Goal: Task Accomplishment & Management: Use online tool/utility

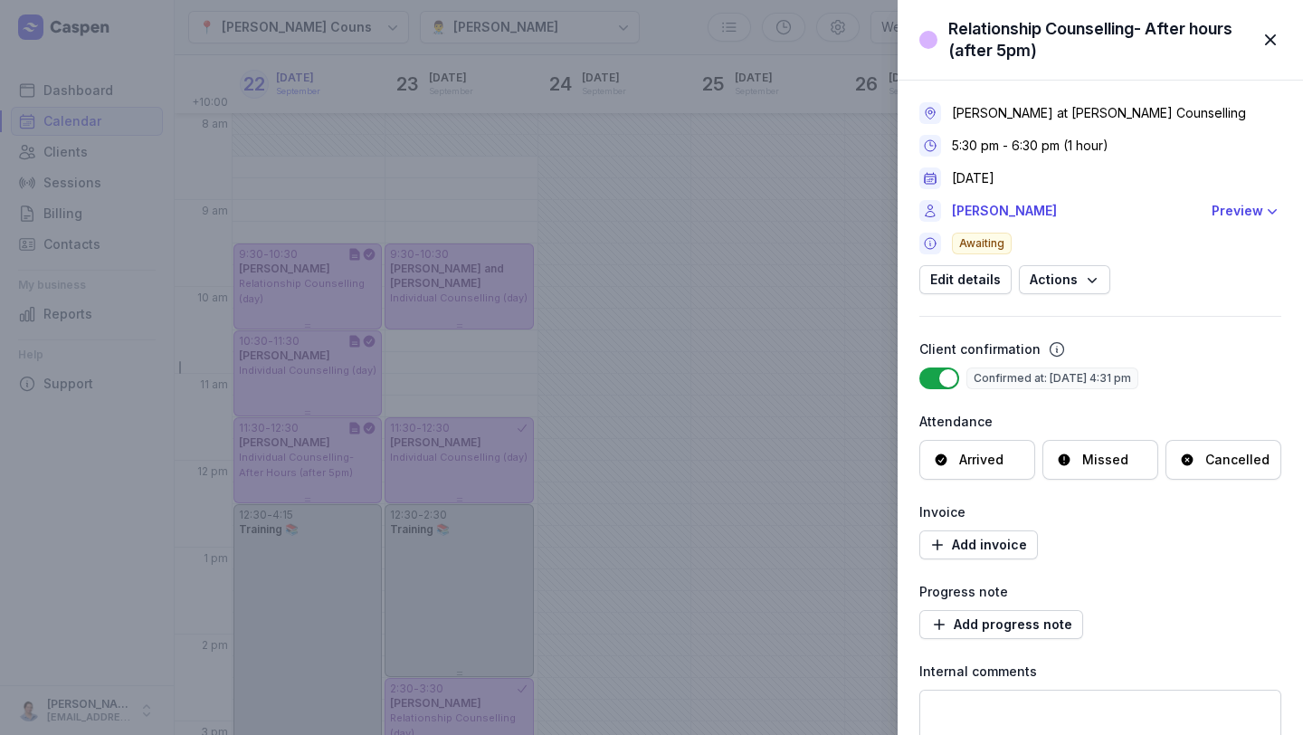
select select "week"
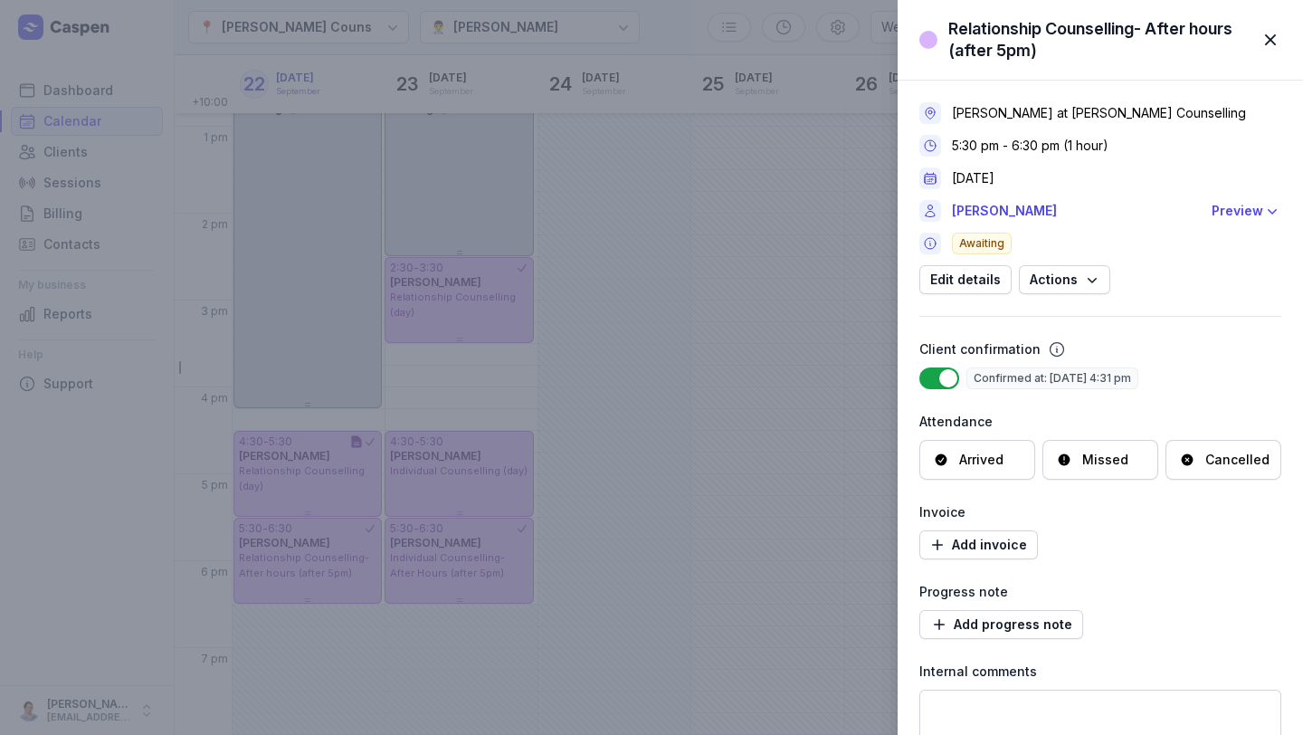
click at [1270, 42] on span "button" at bounding box center [1270, 40] width 40 height 40
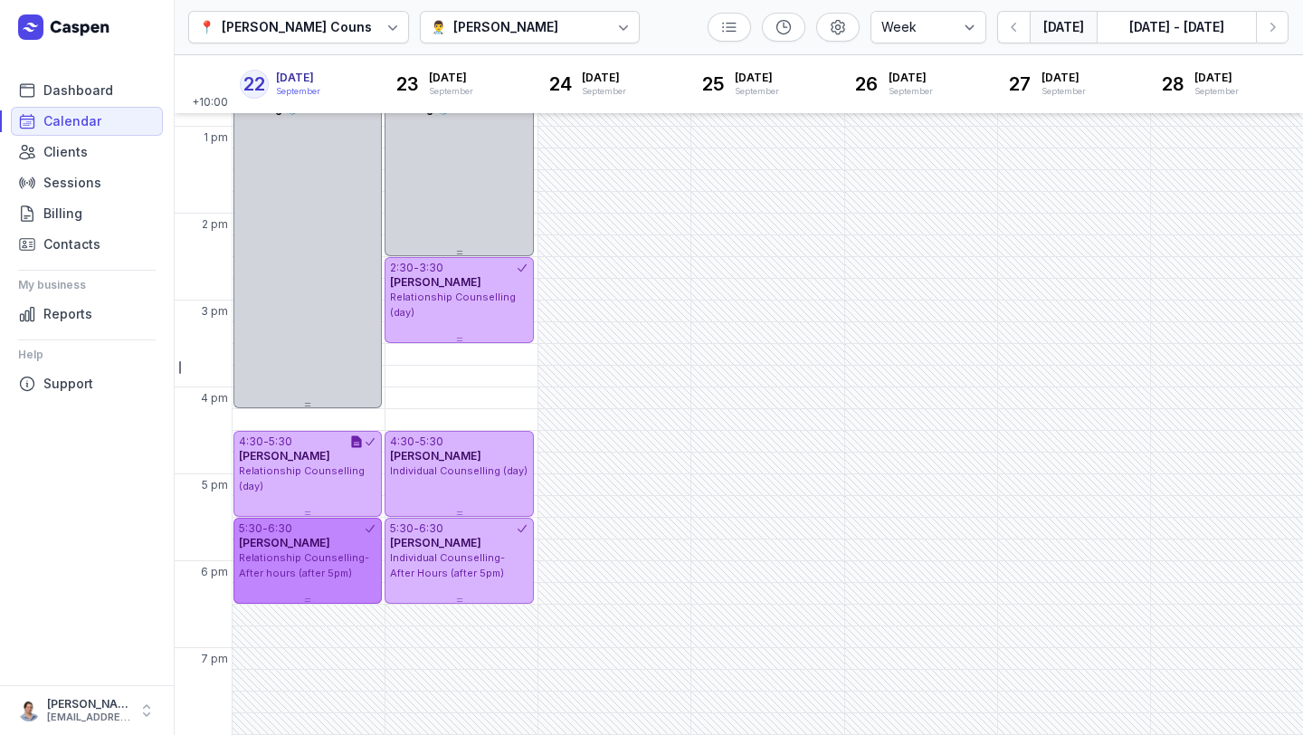
click at [354, 564] on div "Relationship Counselling- After hours (after 5pm)" at bounding box center [308, 565] width 138 height 30
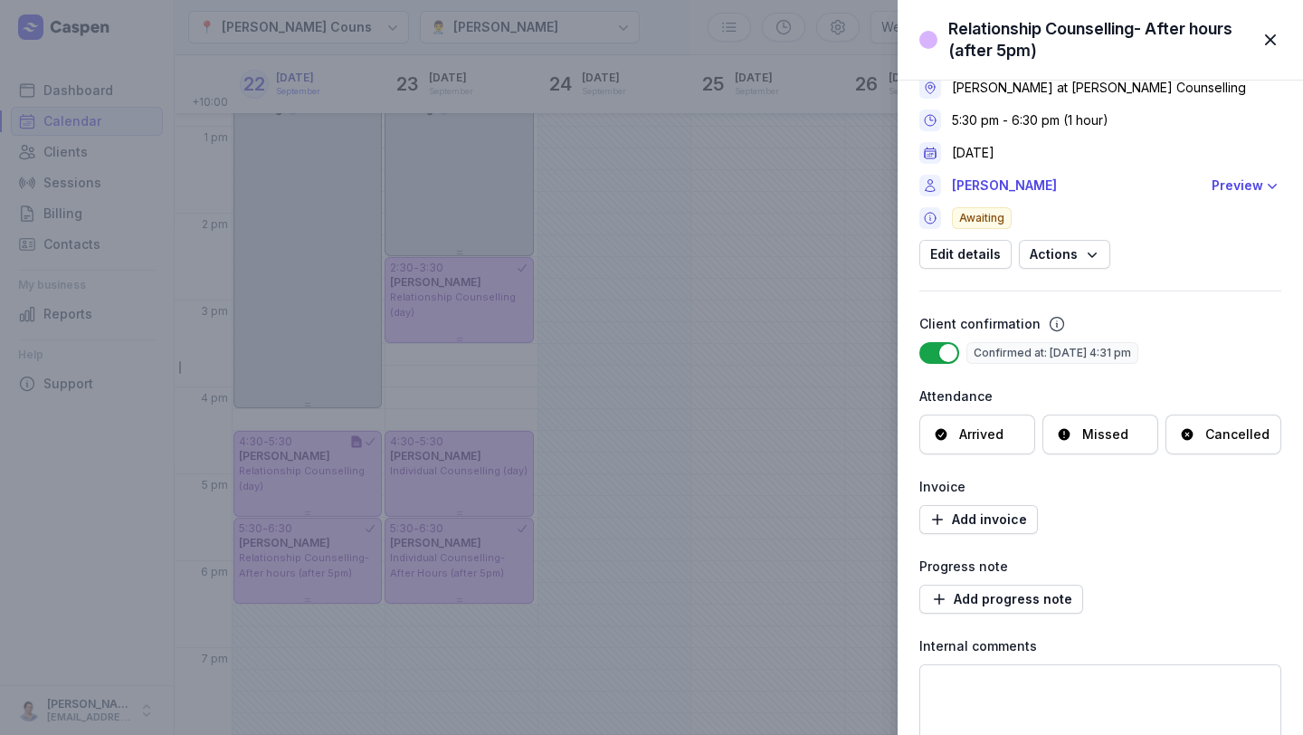
scroll to position [173, 0]
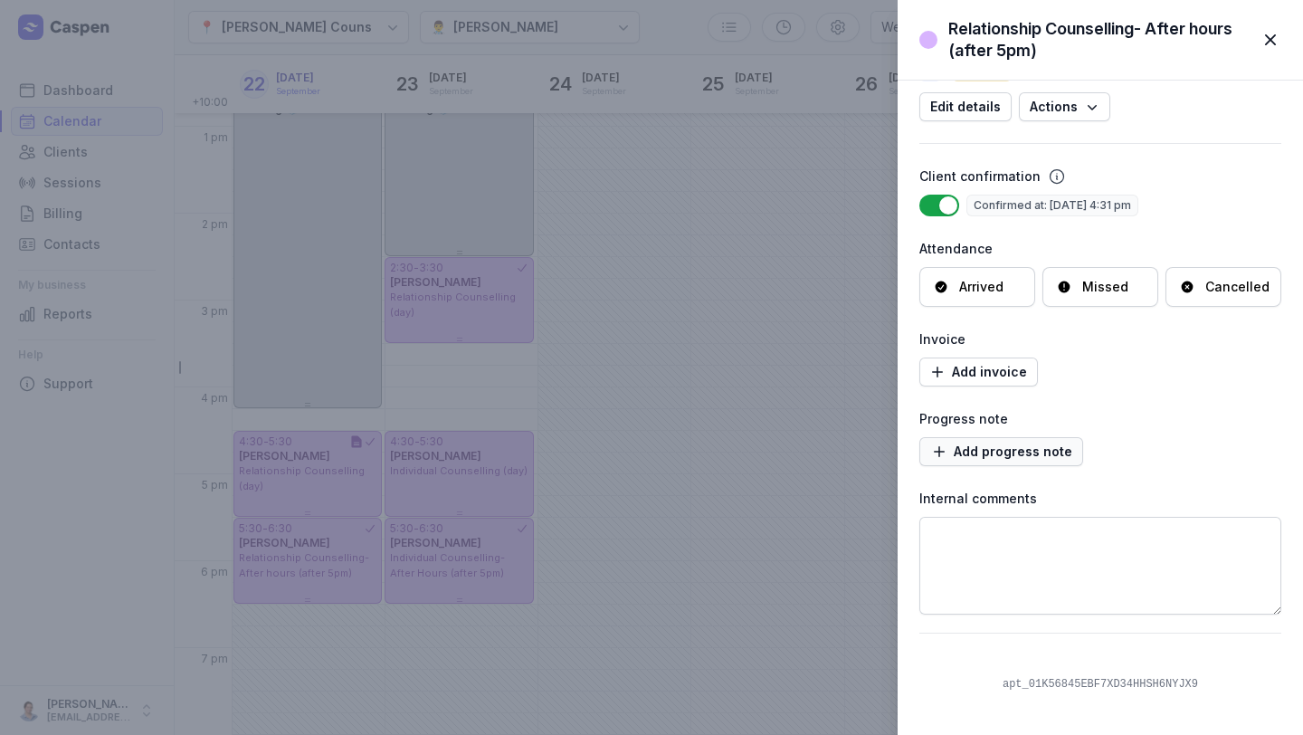
click at [1013, 460] on span "Add progress note" at bounding box center [1001, 452] width 142 height 22
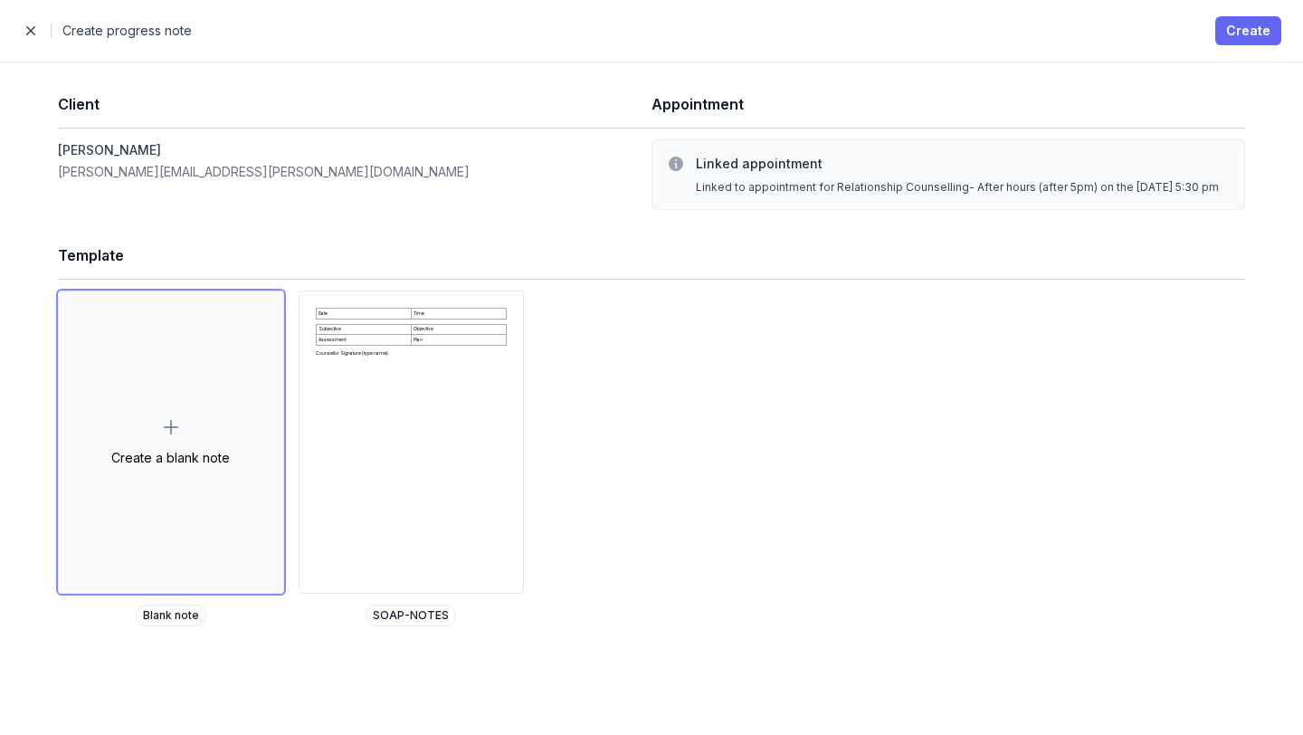
click at [1261, 39] on span "Create" at bounding box center [1248, 31] width 44 height 22
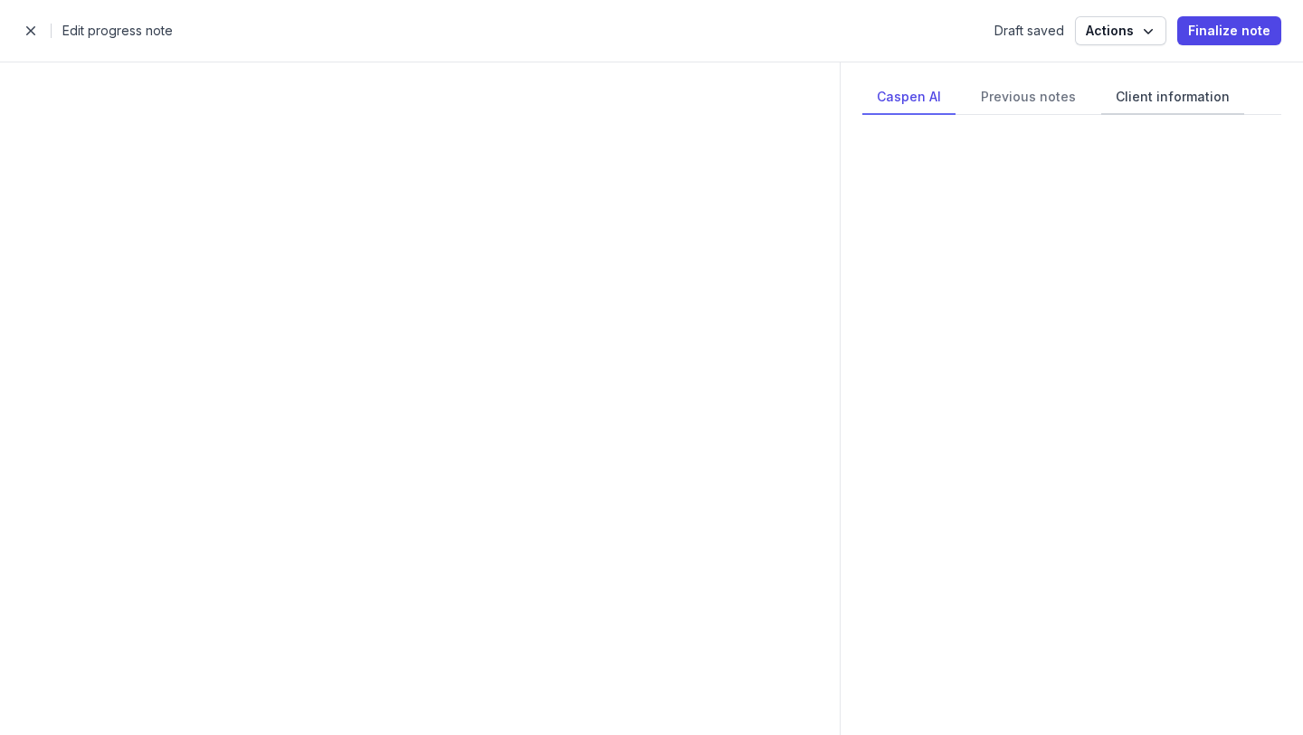
select select
select select "***"
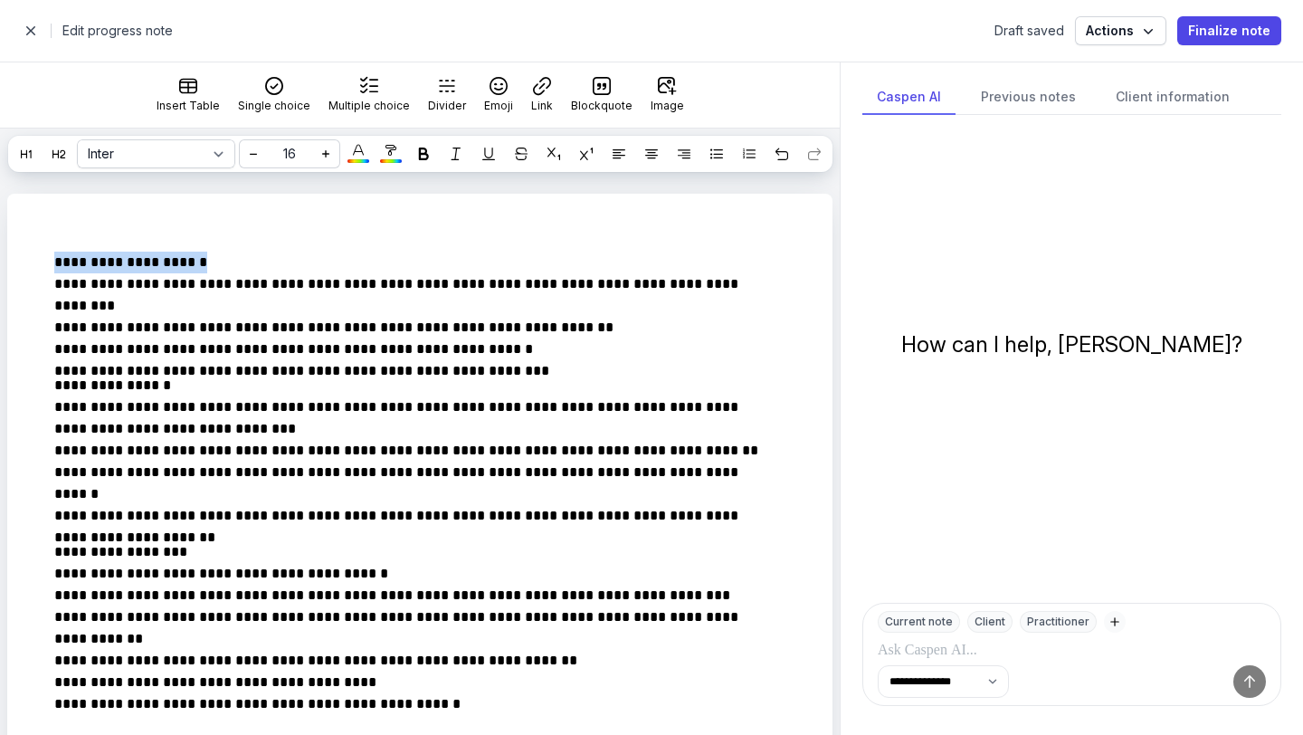
drag, startPoint x: 207, startPoint y: 290, endPoint x: 0, endPoint y: 295, distance: 207.3
click at [423, 158] on icon at bounding box center [423, 153] width 13 height 13
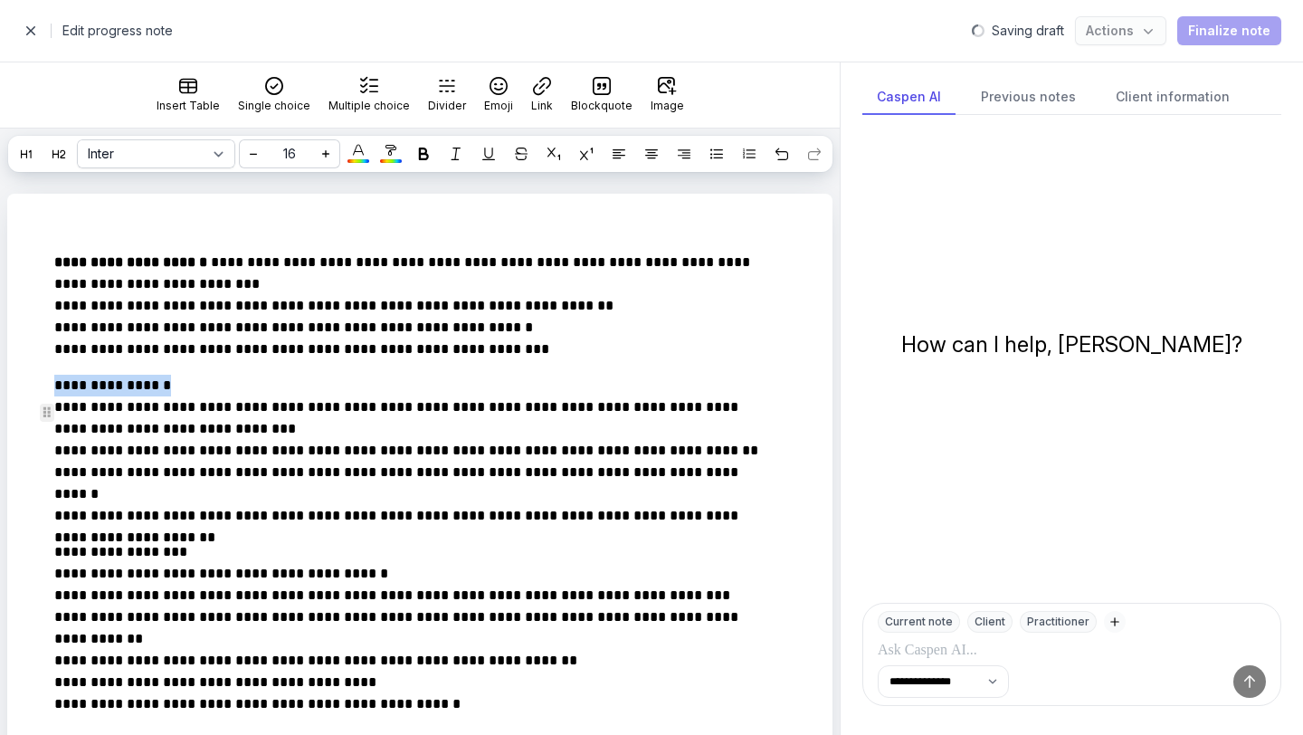
drag, startPoint x: 176, startPoint y: 412, endPoint x: 14, endPoint y: 400, distance: 161.5
click at [422, 153] on icon at bounding box center [423, 153] width 13 height 13
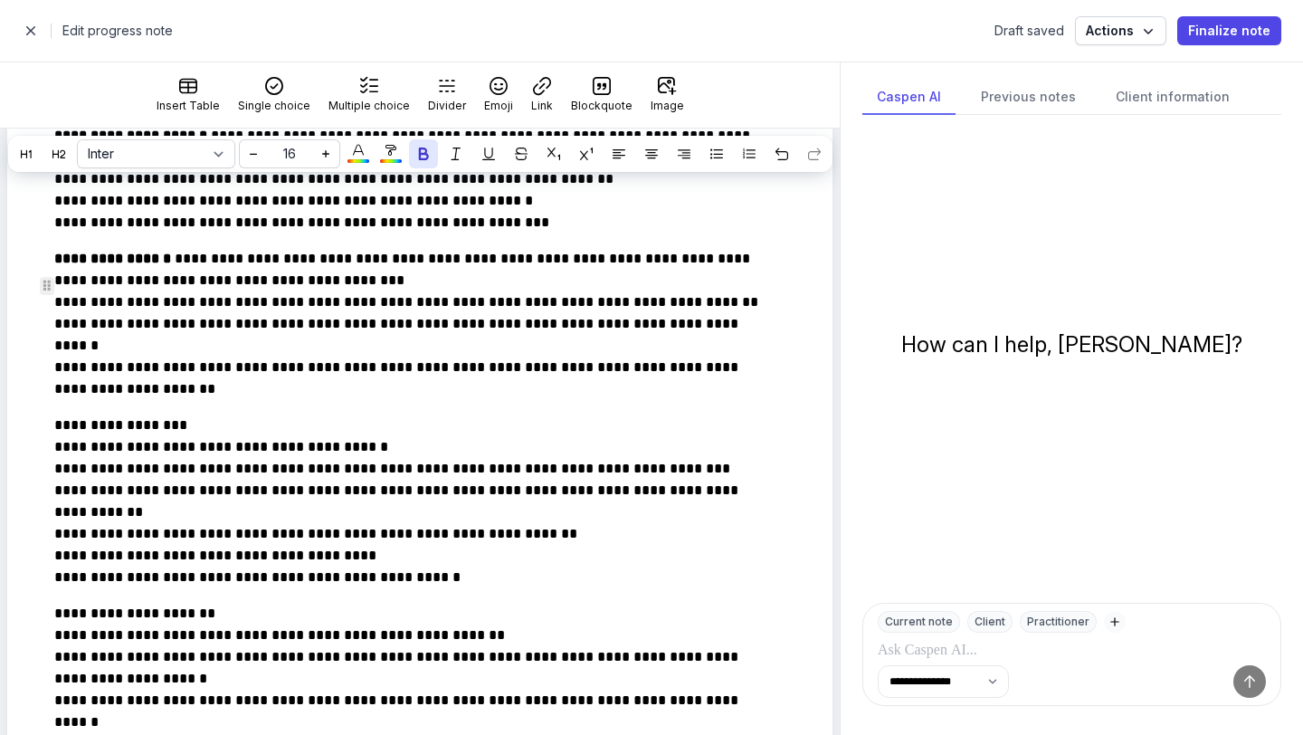
scroll to position [132, 0]
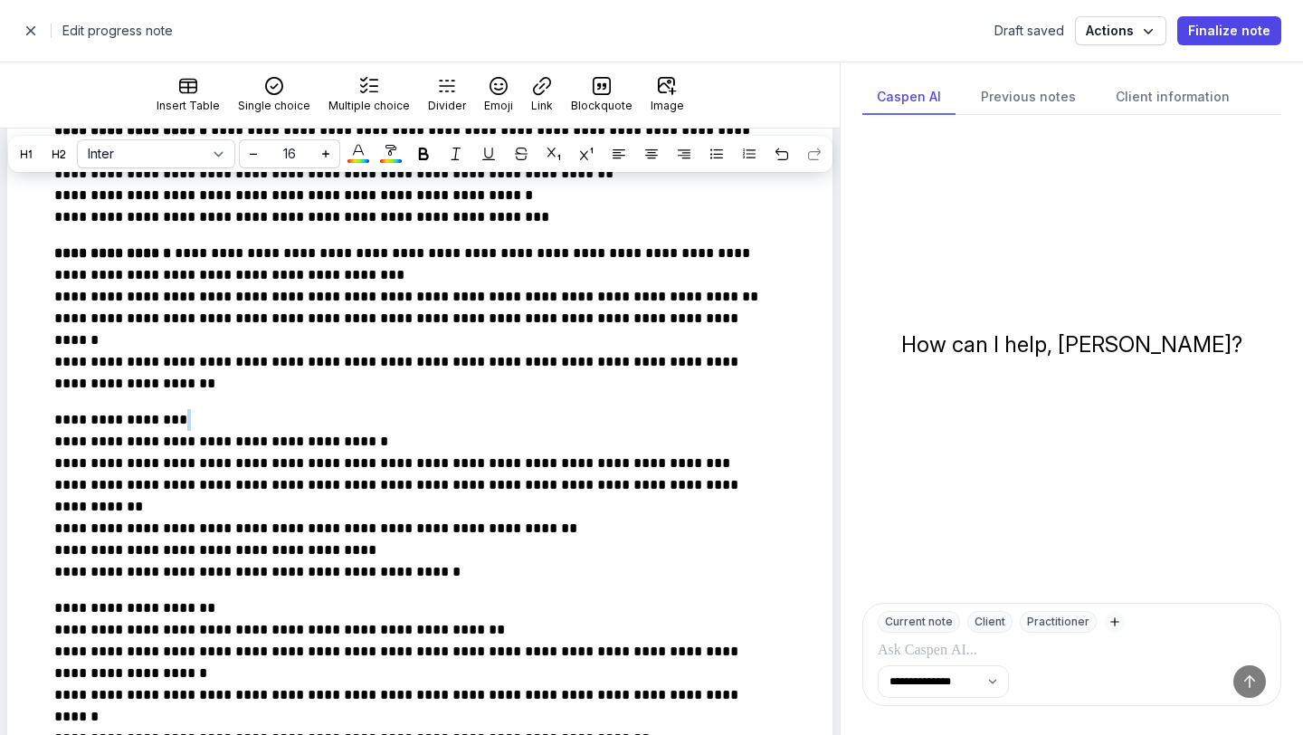
drag, startPoint x: 198, startPoint y: 445, endPoint x: 13, endPoint y: 461, distance: 186.2
click at [222, 455] on p "**********" at bounding box center [408, 496] width 709 height 174
drag, startPoint x: 222, startPoint y: 455, endPoint x: 54, endPoint y: 441, distance: 168.0
click at [54, 441] on p "**********" at bounding box center [408, 496] width 709 height 174
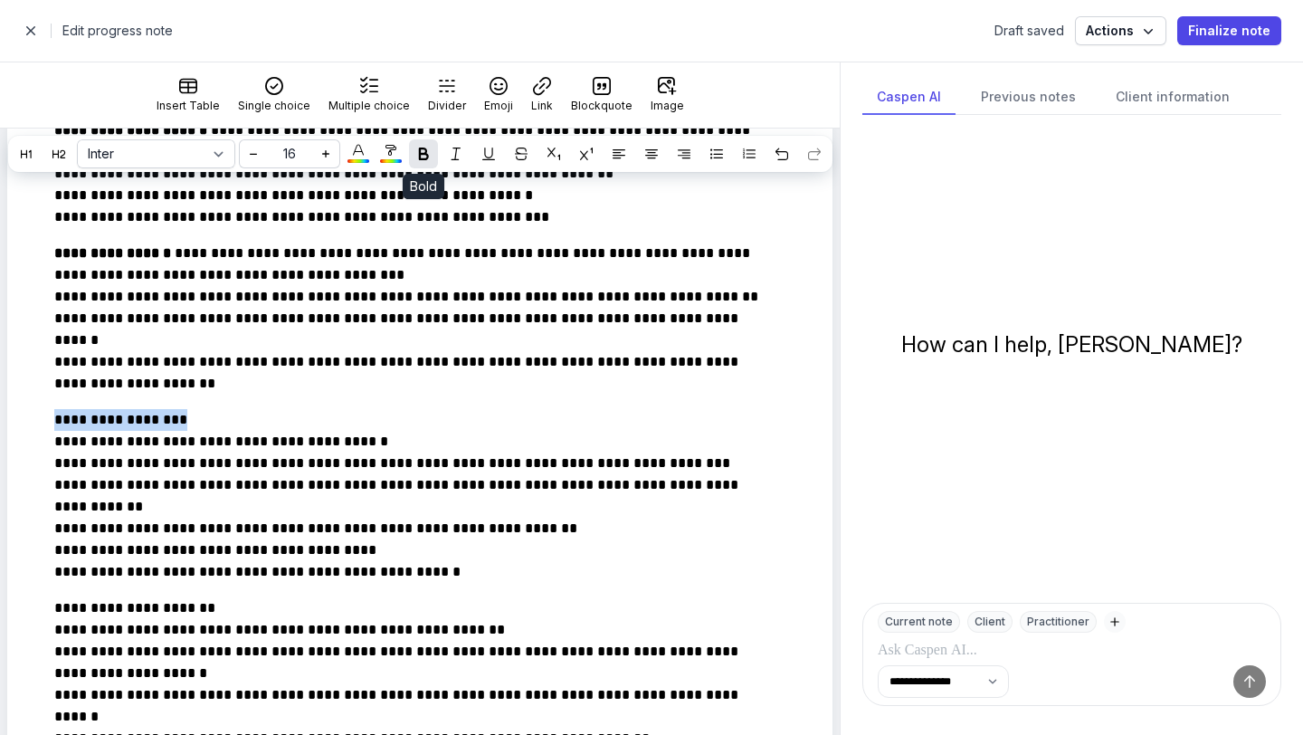
click at [425, 152] on icon at bounding box center [423, 153] width 13 height 13
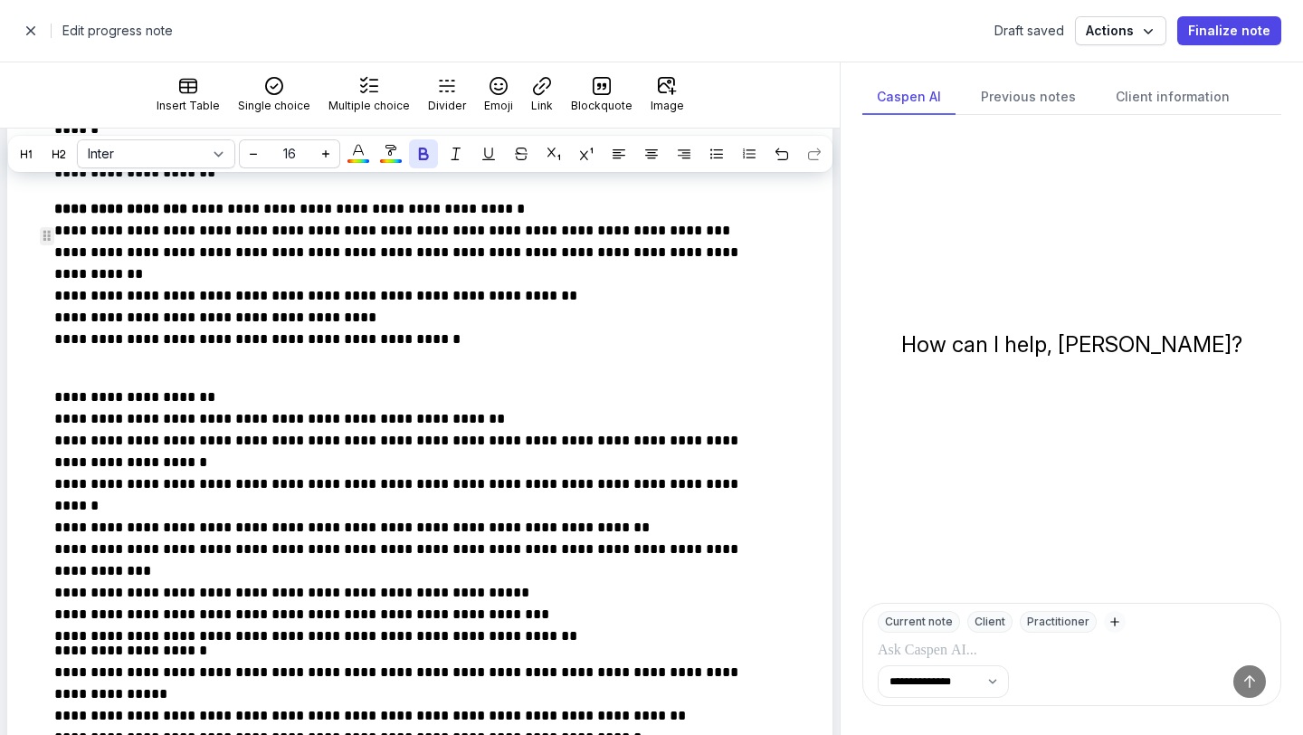
scroll to position [339, 0]
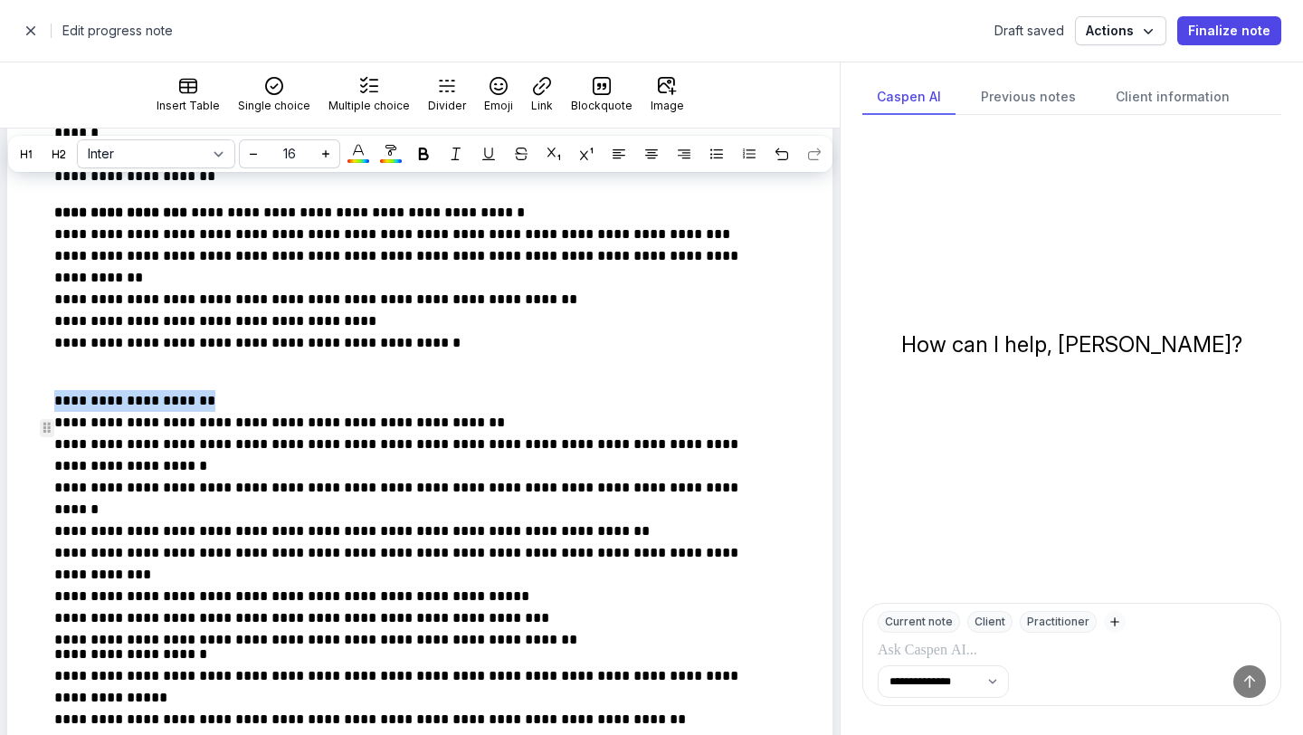
drag, startPoint x: 227, startPoint y: 427, endPoint x: 33, endPoint y: 423, distance: 194.6
click at [417, 158] on icon at bounding box center [423, 153] width 13 height 13
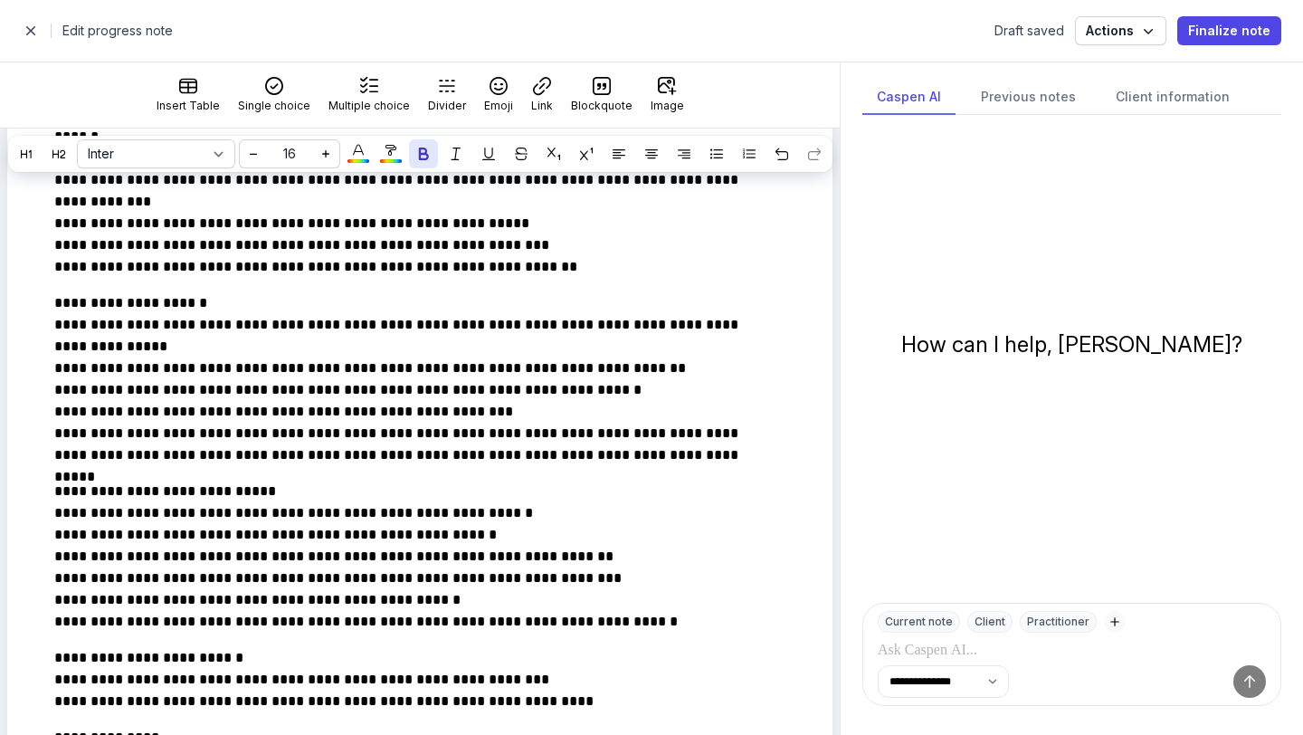
scroll to position [689, 0]
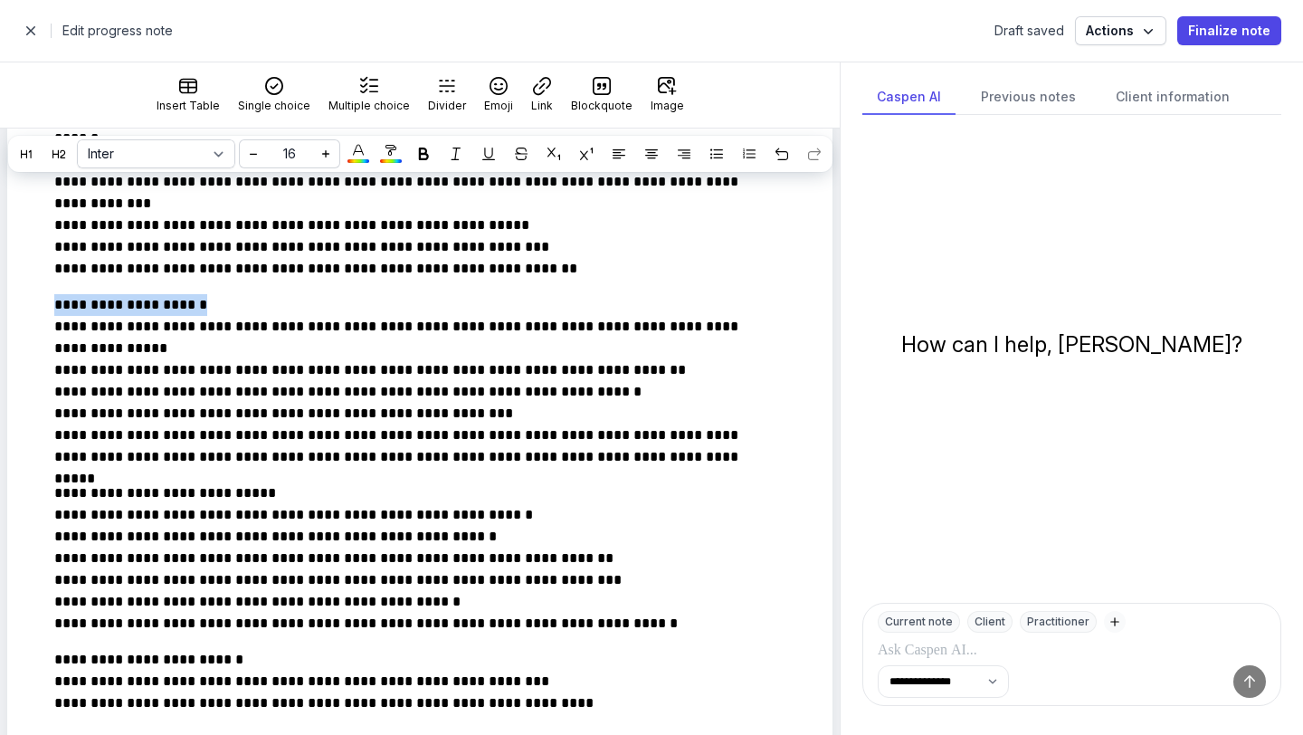
drag, startPoint x: 204, startPoint y: 336, endPoint x: 0, endPoint y: 323, distance: 204.0
click at [0, 323] on div "**********" at bounding box center [420, 460] width 840 height 1911
click at [423, 153] on icon at bounding box center [423, 153] width 13 height 13
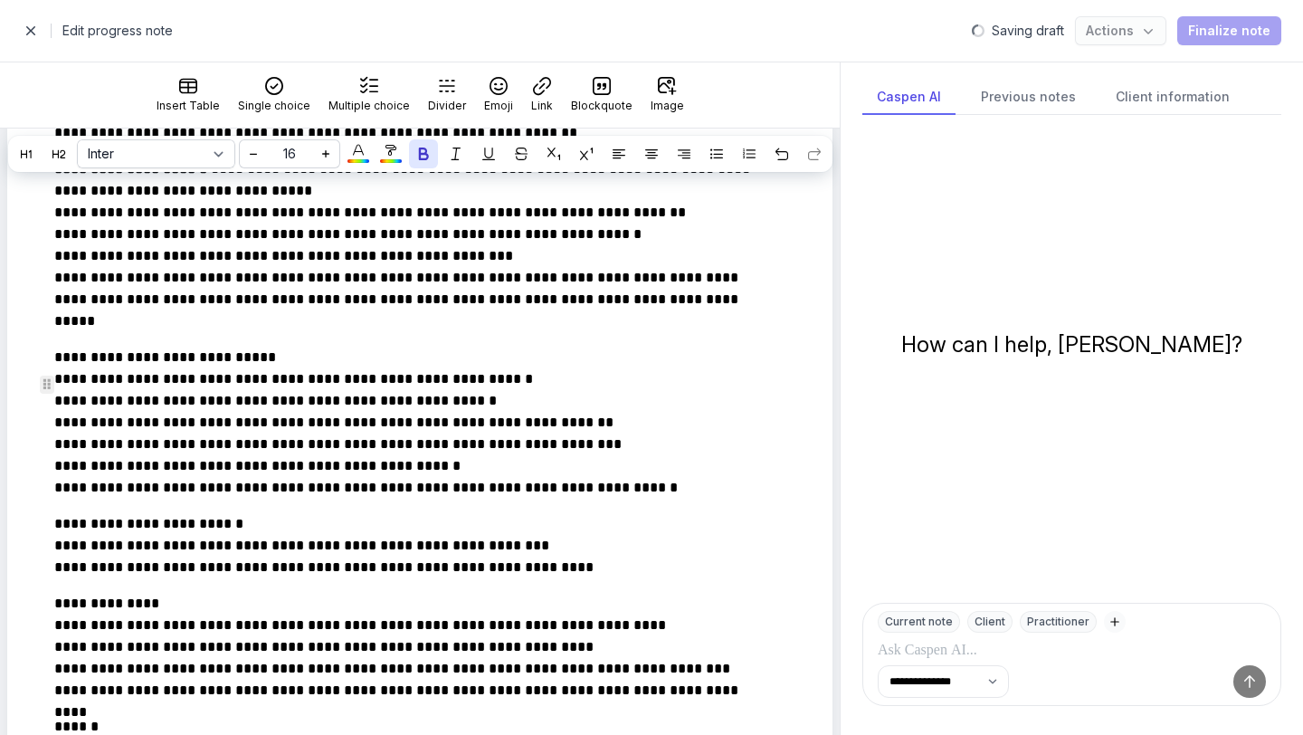
scroll to position [822, 0]
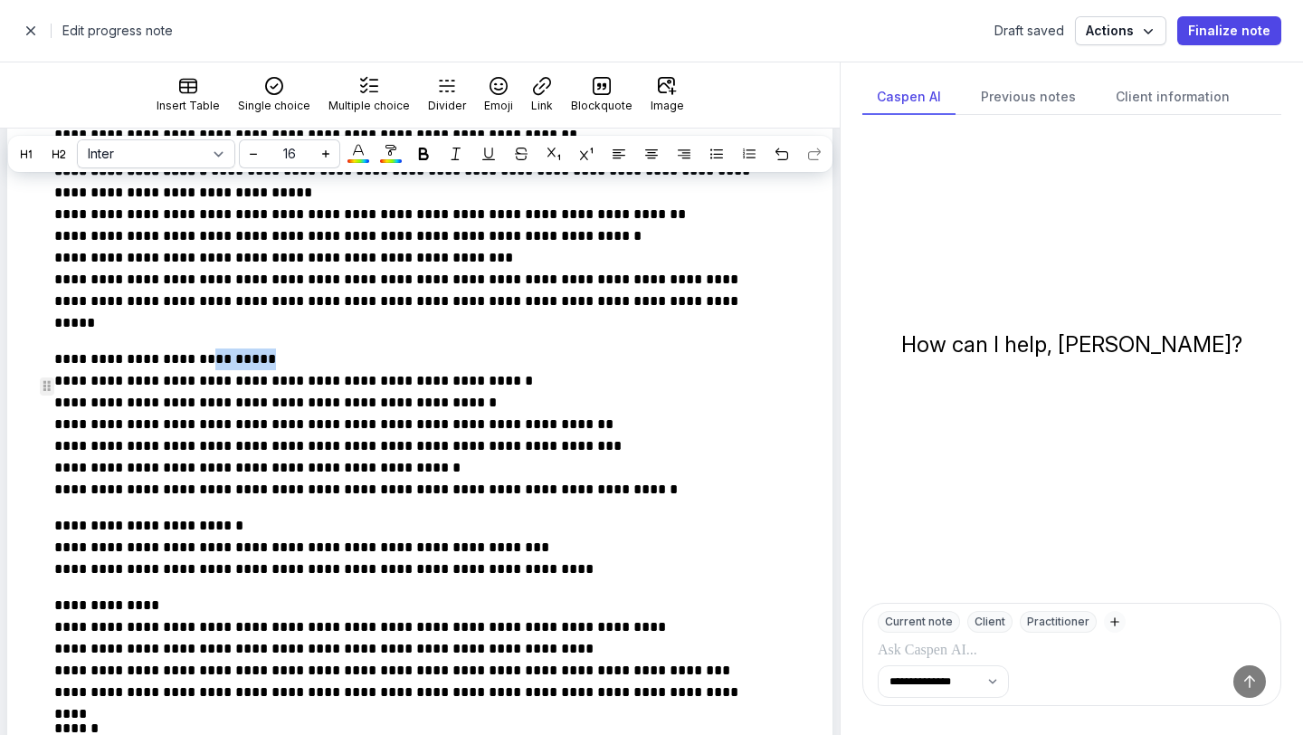
drag, startPoint x: 277, startPoint y: 385, endPoint x: 54, endPoint y: 366, distance: 223.4
click at [53, 366] on div "**********" at bounding box center [407, 327] width 764 height 1824
click at [420, 155] on icon at bounding box center [423, 153] width 13 height 13
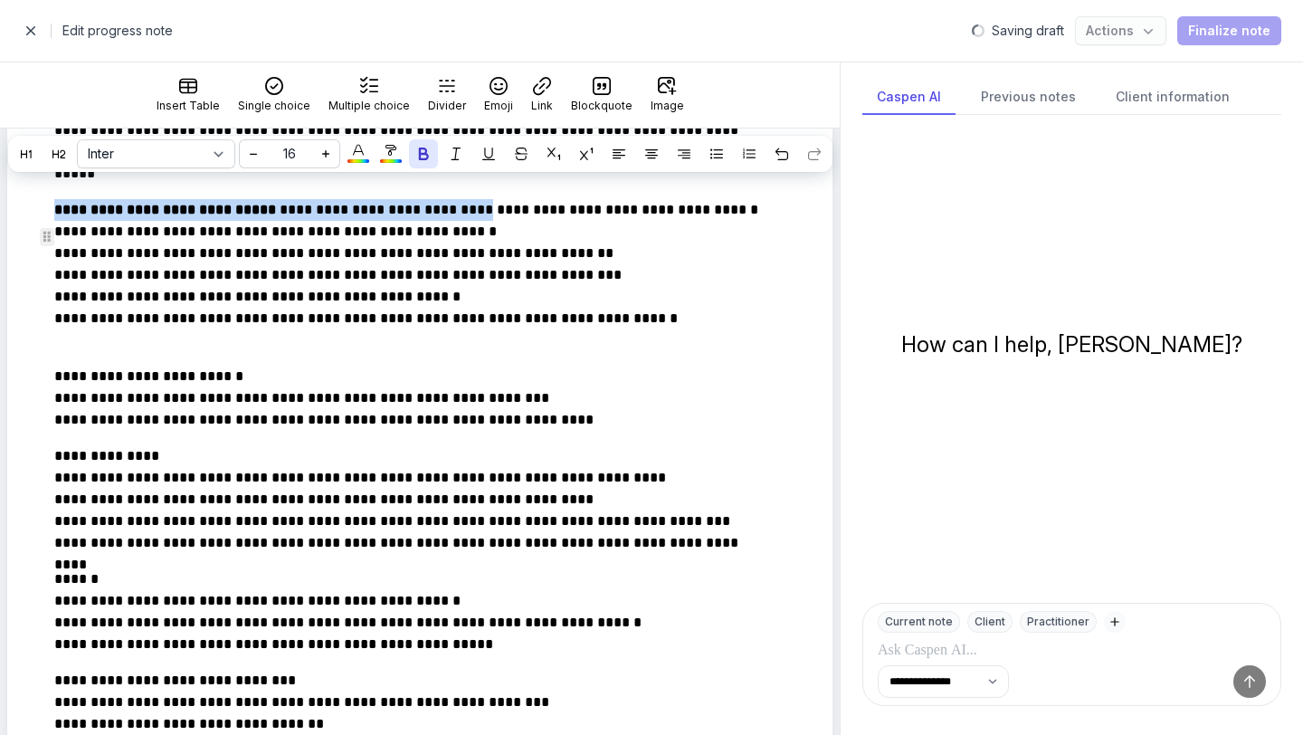
scroll to position [973, 0]
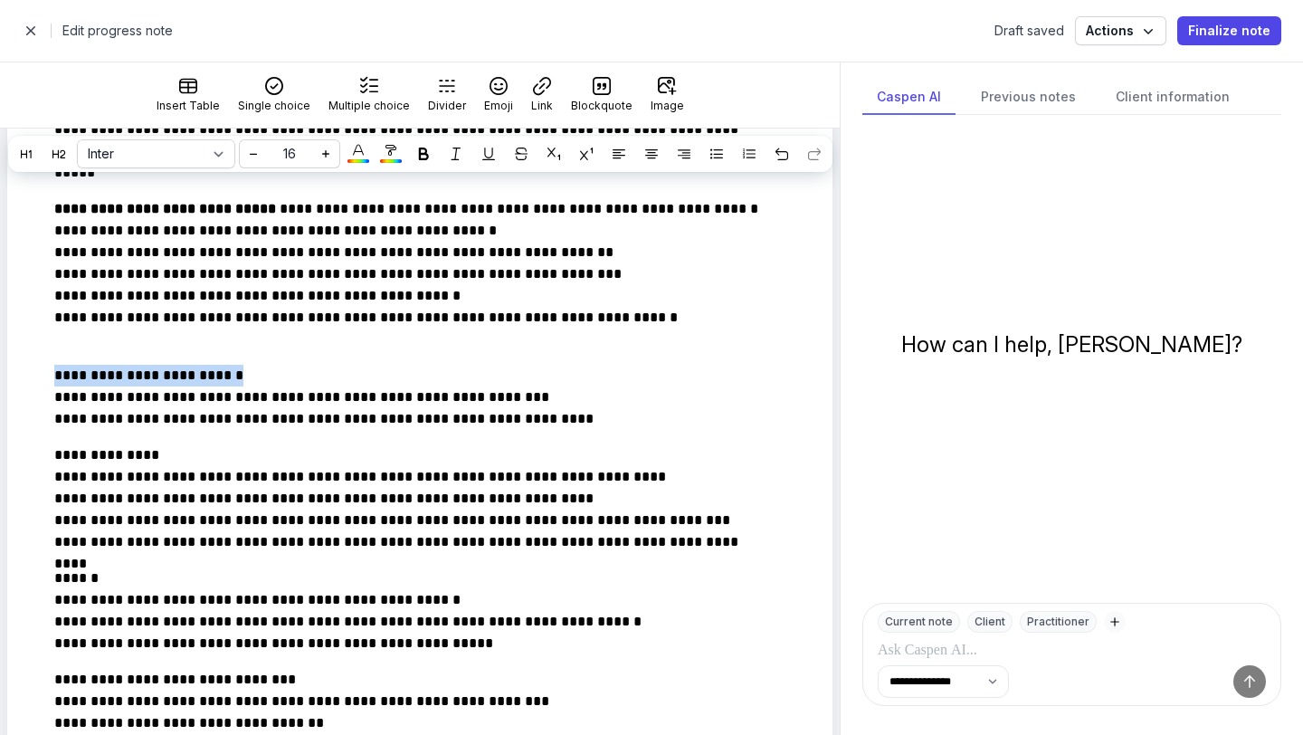
drag, startPoint x: 241, startPoint y: 408, endPoint x: 0, endPoint y: 403, distance: 240.7
click at [0, 403] on div "**********" at bounding box center [420, 176] width 840 height 1911
click at [425, 147] on div at bounding box center [424, 154] width 22 height 22
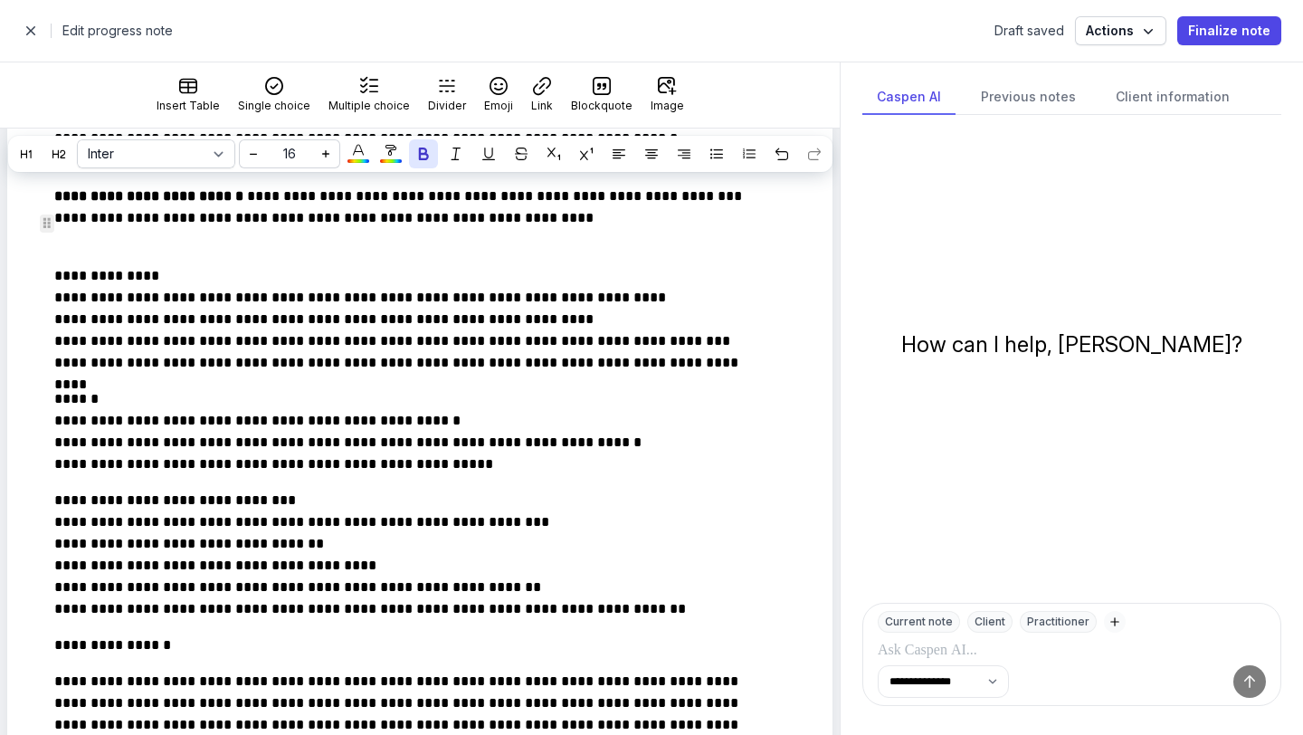
scroll to position [1153, 0]
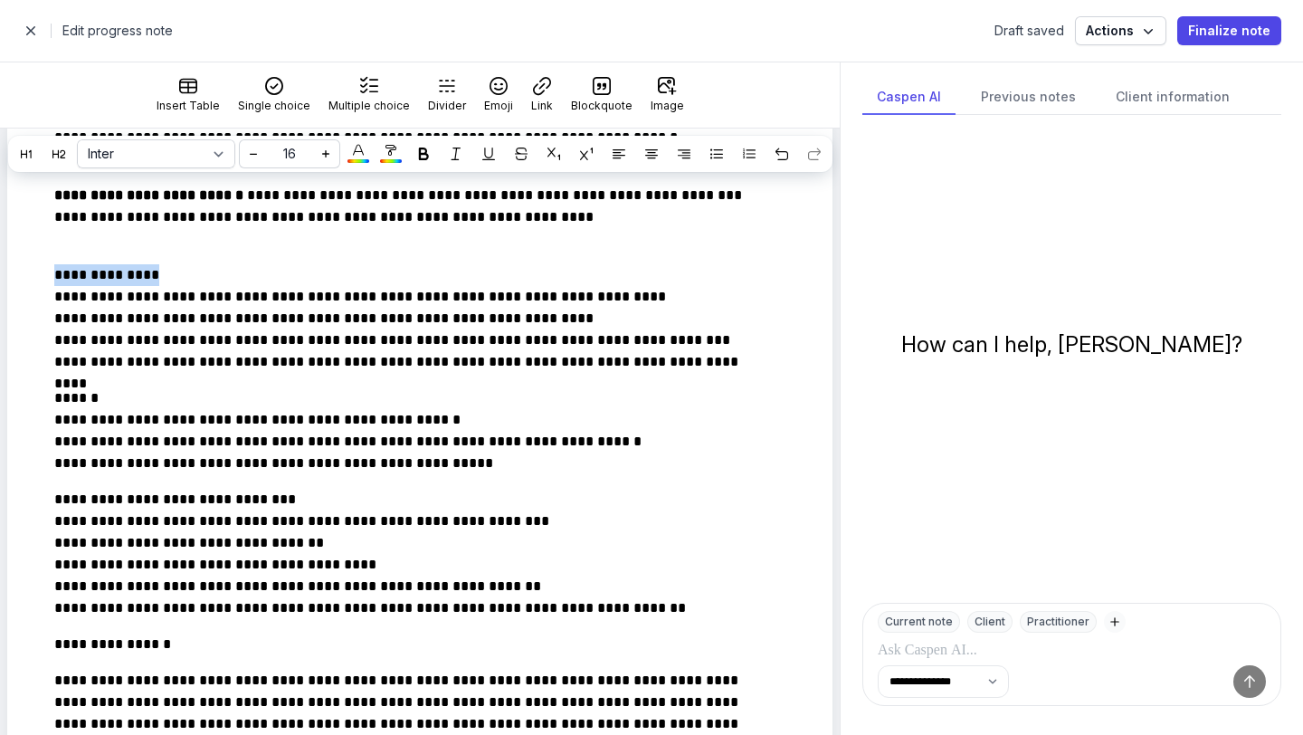
drag, startPoint x: 152, startPoint y: 306, endPoint x: 0, endPoint y: 285, distance: 153.4
click at [429, 160] on div at bounding box center [424, 154] width 22 height 22
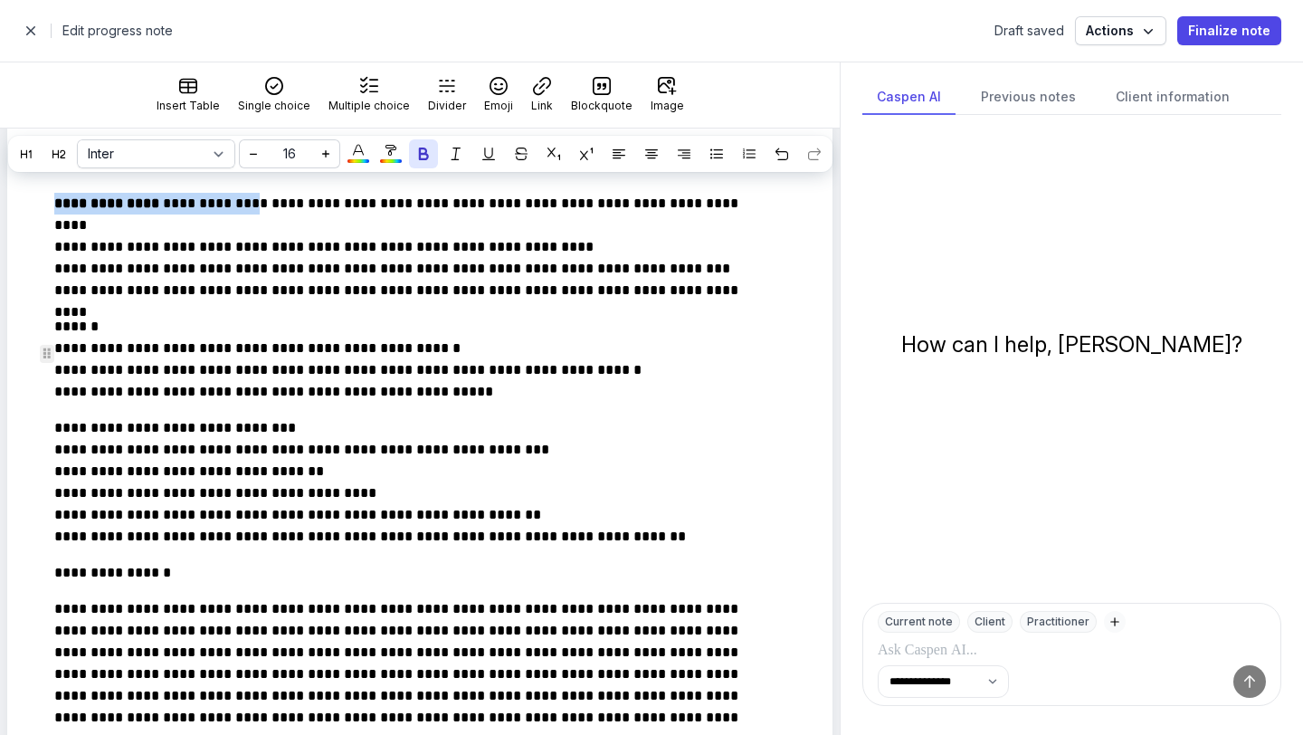
scroll to position [1226, 0]
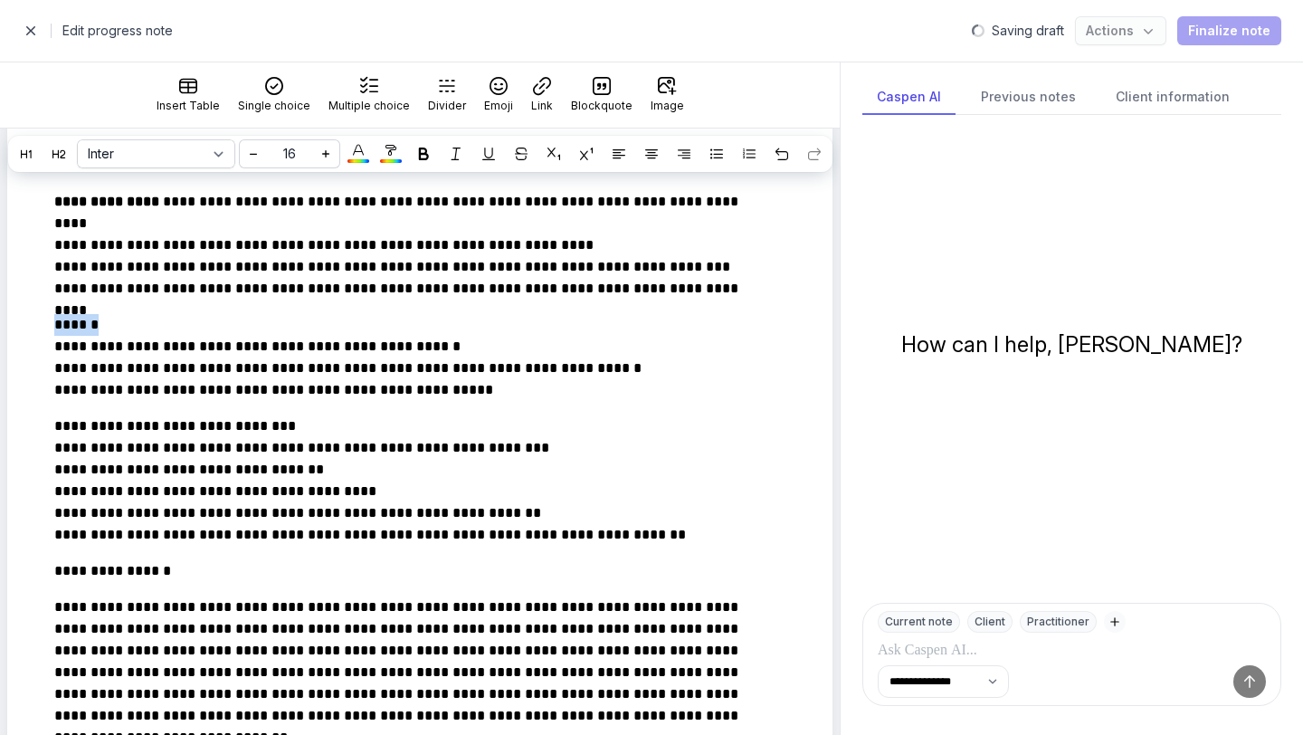
drag, startPoint x: 124, startPoint y: 357, endPoint x: 14, endPoint y: 356, distance: 110.4
click at [428, 163] on div at bounding box center [424, 154] width 22 height 22
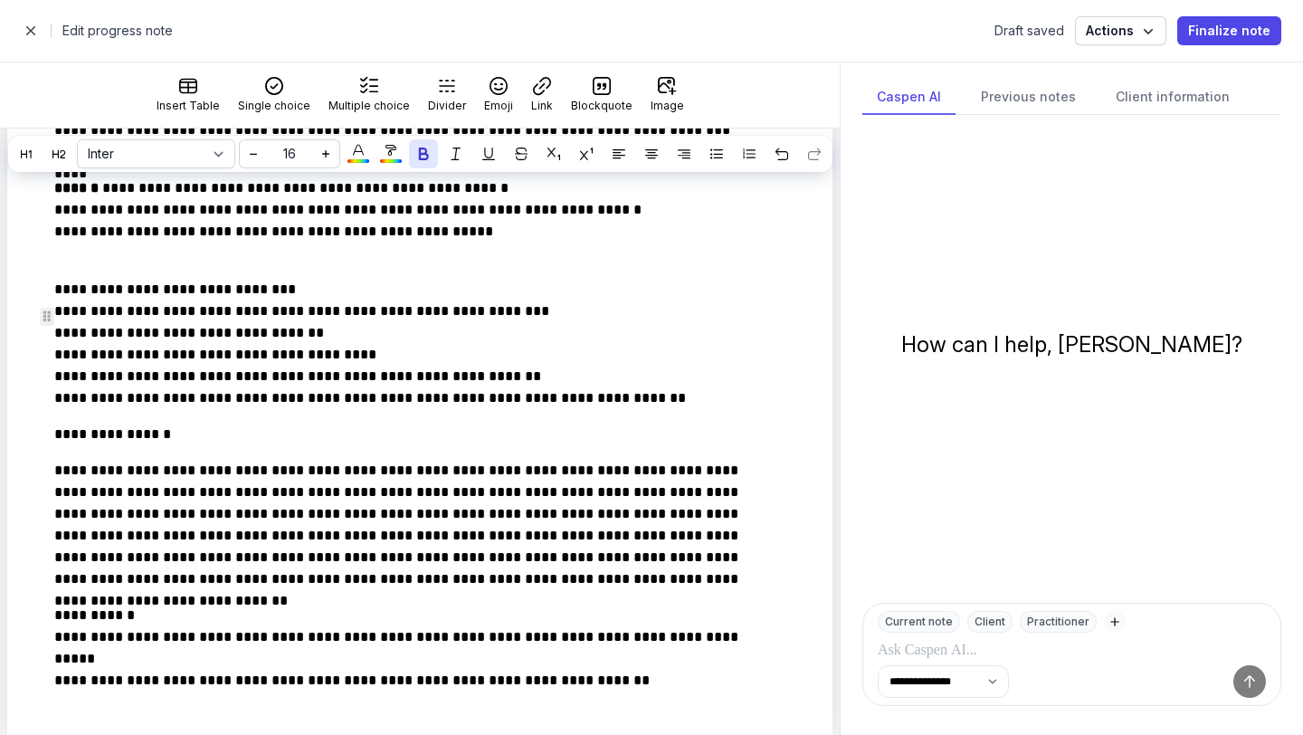
scroll to position [1361, 0]
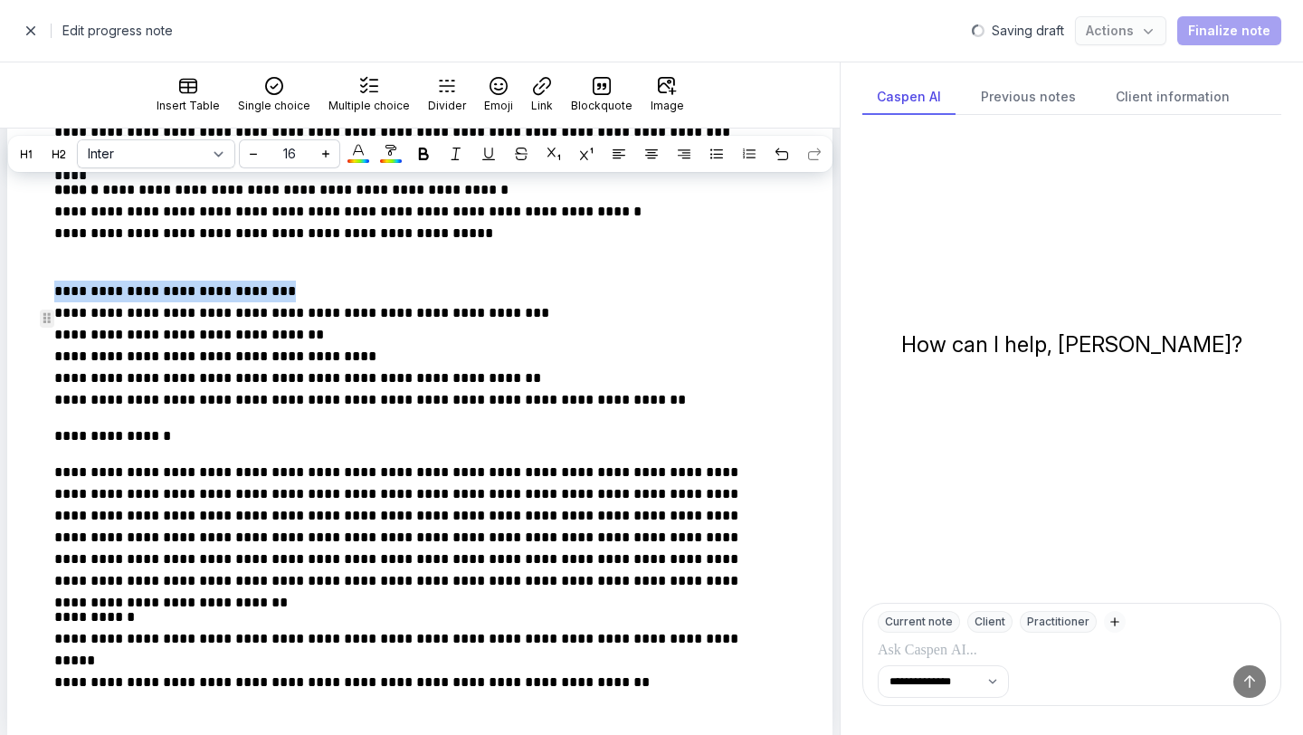
drag, startPoint x: 310, startPoint y: 324, endPoint x: 0, endPoint y: 295, distance: 311.7
click at [420, 157] on icon at bounding box center [423, 153] width 13 height 13
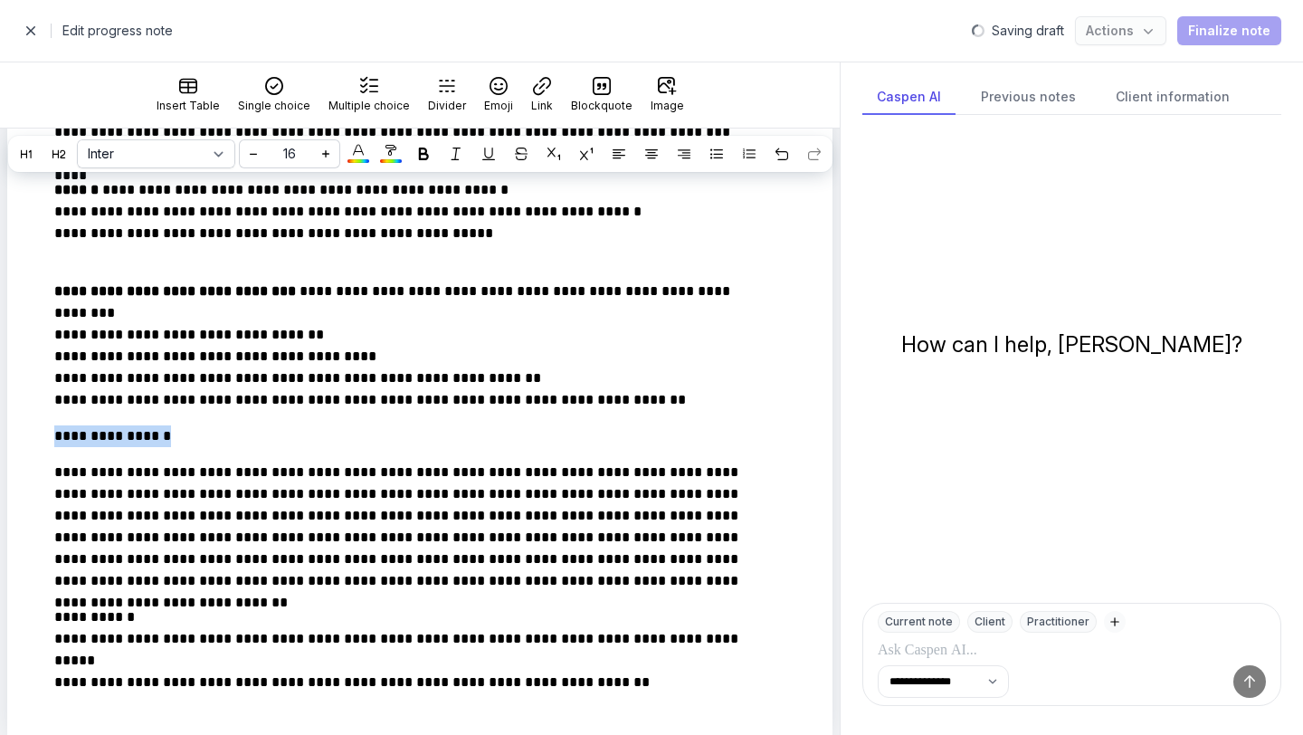
drag, startPoint x: 193, startPoint y: 463, endPoint x: 2, endPoint y: 467, distance: 190.9
click at [424, 165] on button at bounding box center [423, 153] width 29 height 29
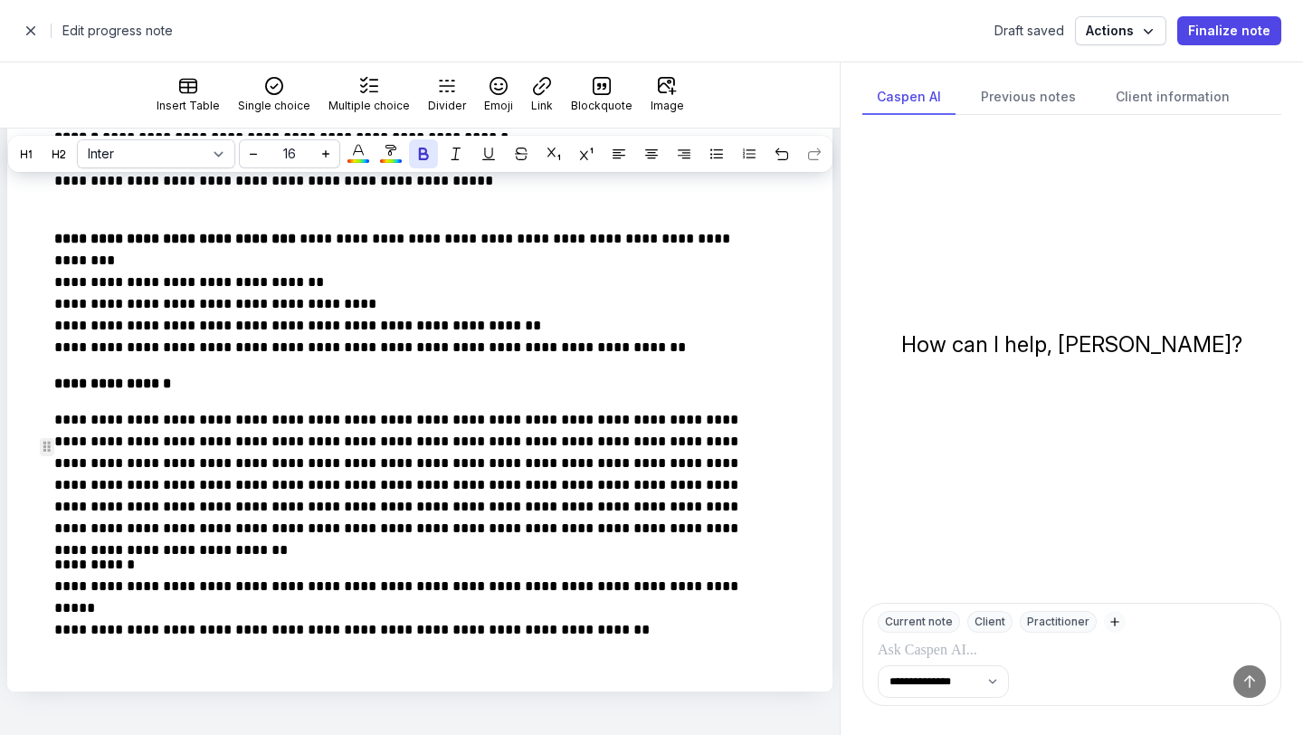
scroll to position [1440, 0]
drag, startPoint x: 145, startPoint y: 568, endPoint x: 0, endPoint y: 564, distance: 144.8
click at [420, 155] on icon at bounding box center [423, 153] width 13 height 13
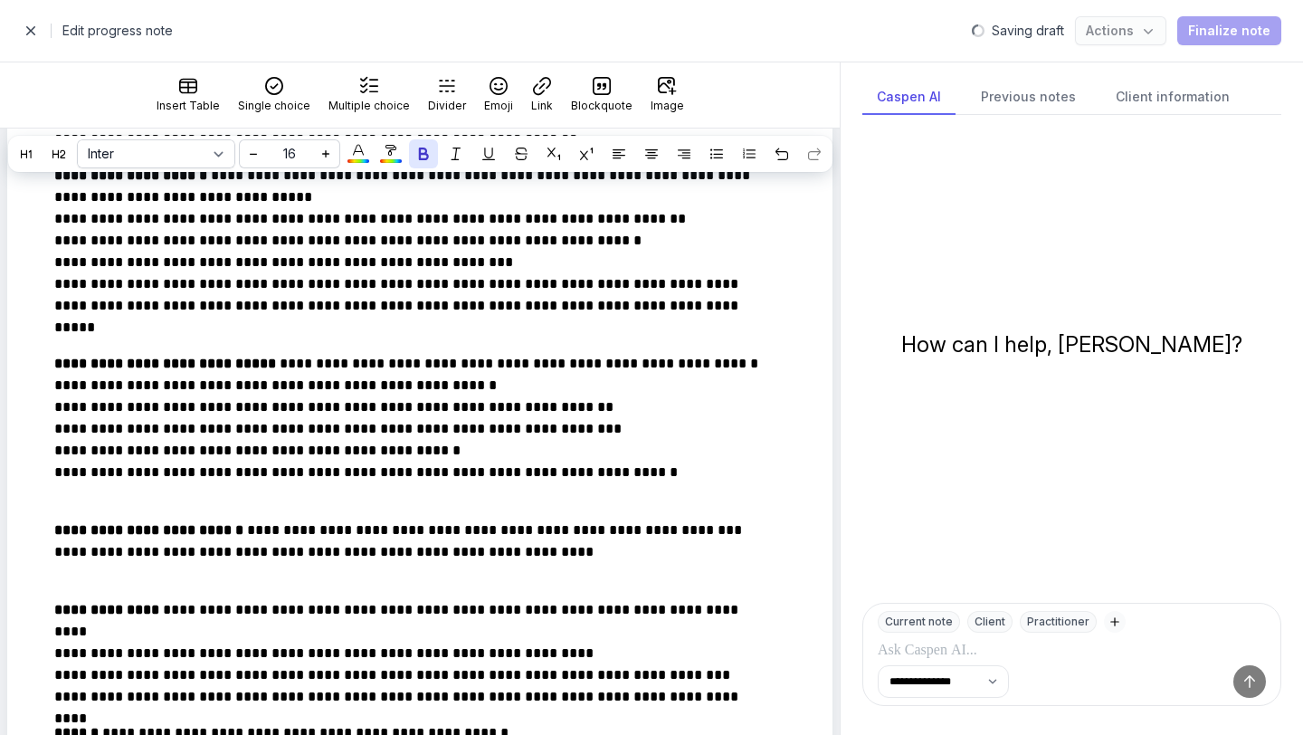
scroll to position [0, 0]
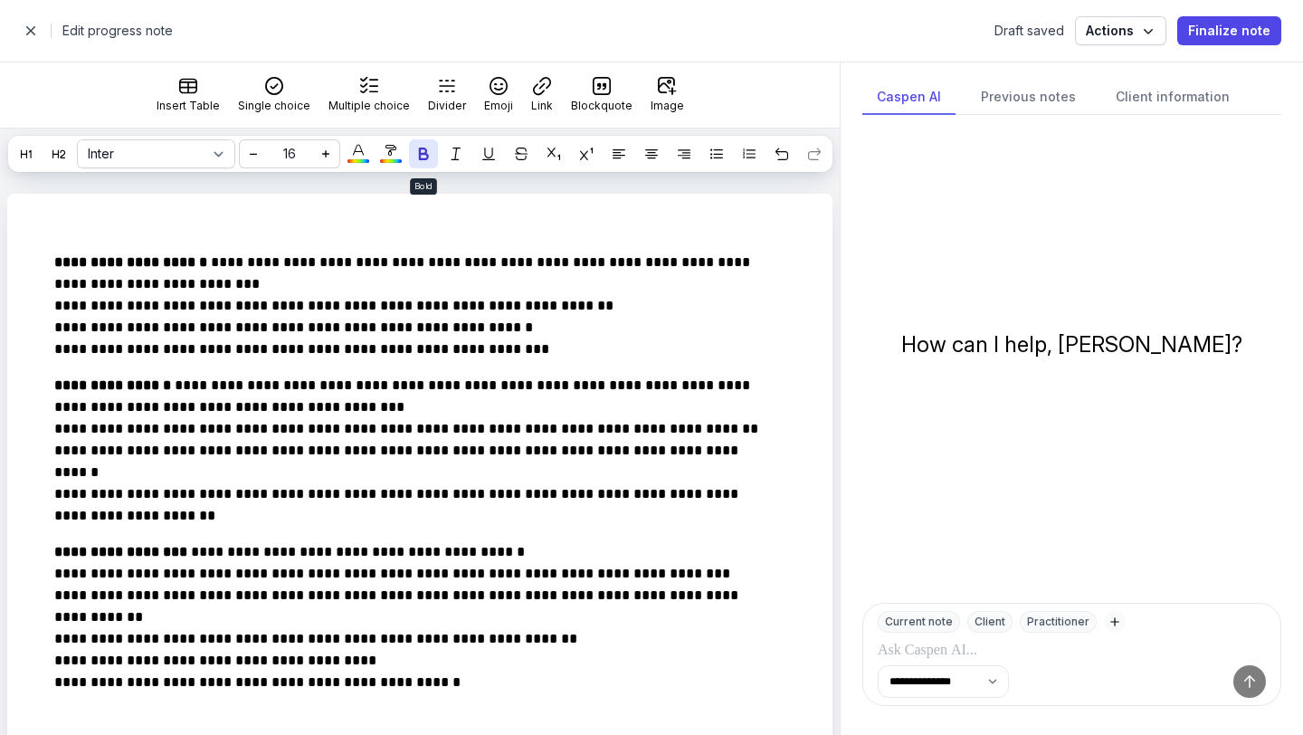
select select
click at [34, 38] on span "button" at bounding box center [31, 31] width 36 height 36
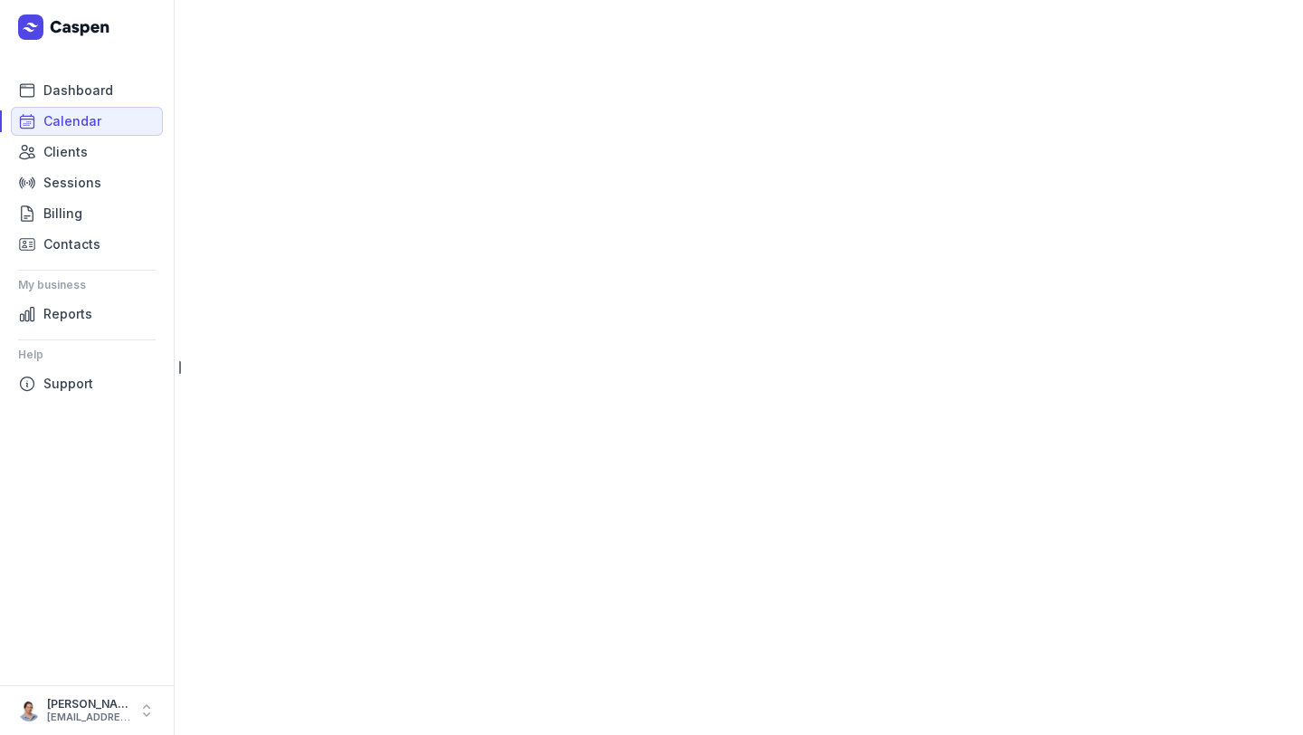
select select "week"
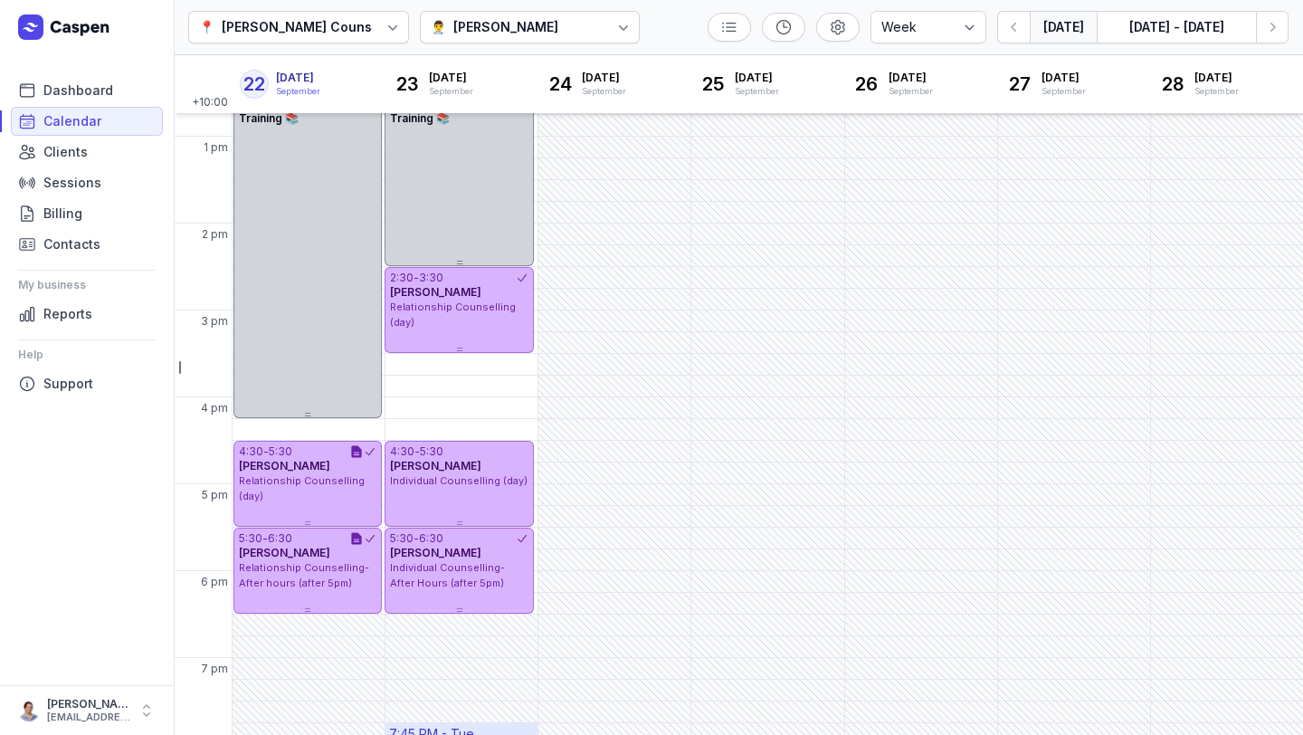
scroll to position [408, 0]
click at [1278, 28] on icon "button" at bounding box center [1272, 27] width 18 height 18
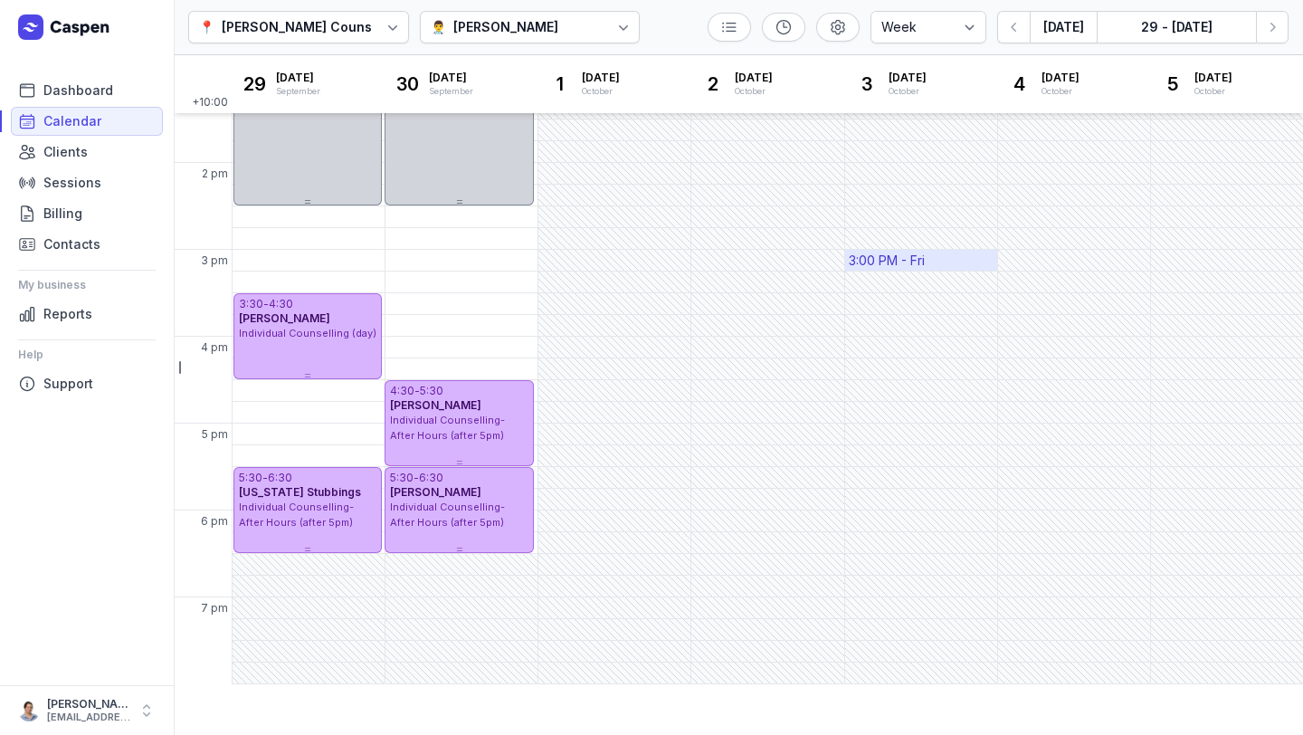
scroll to position [478, 0]
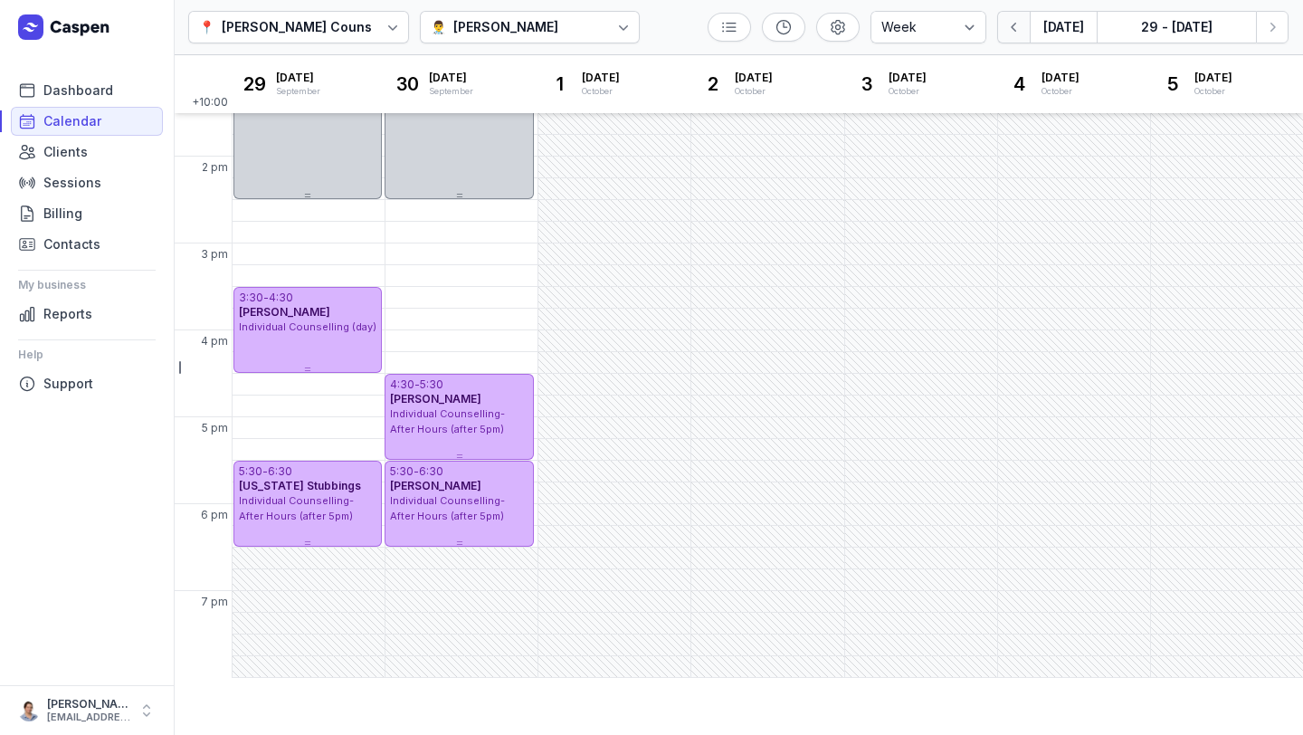
click at [1022, 29] on icon "button" at bounding box center [1014, 27] width 18 height 18
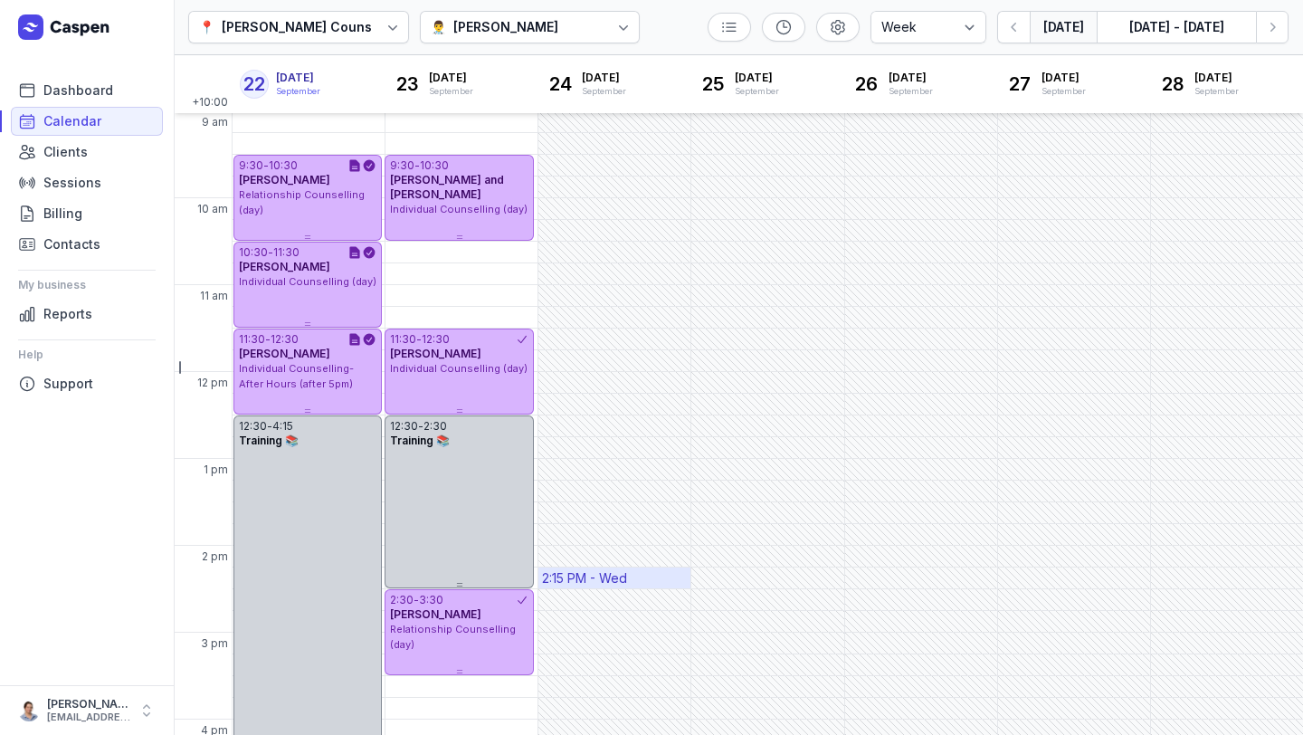
scroll to position [67, 0]
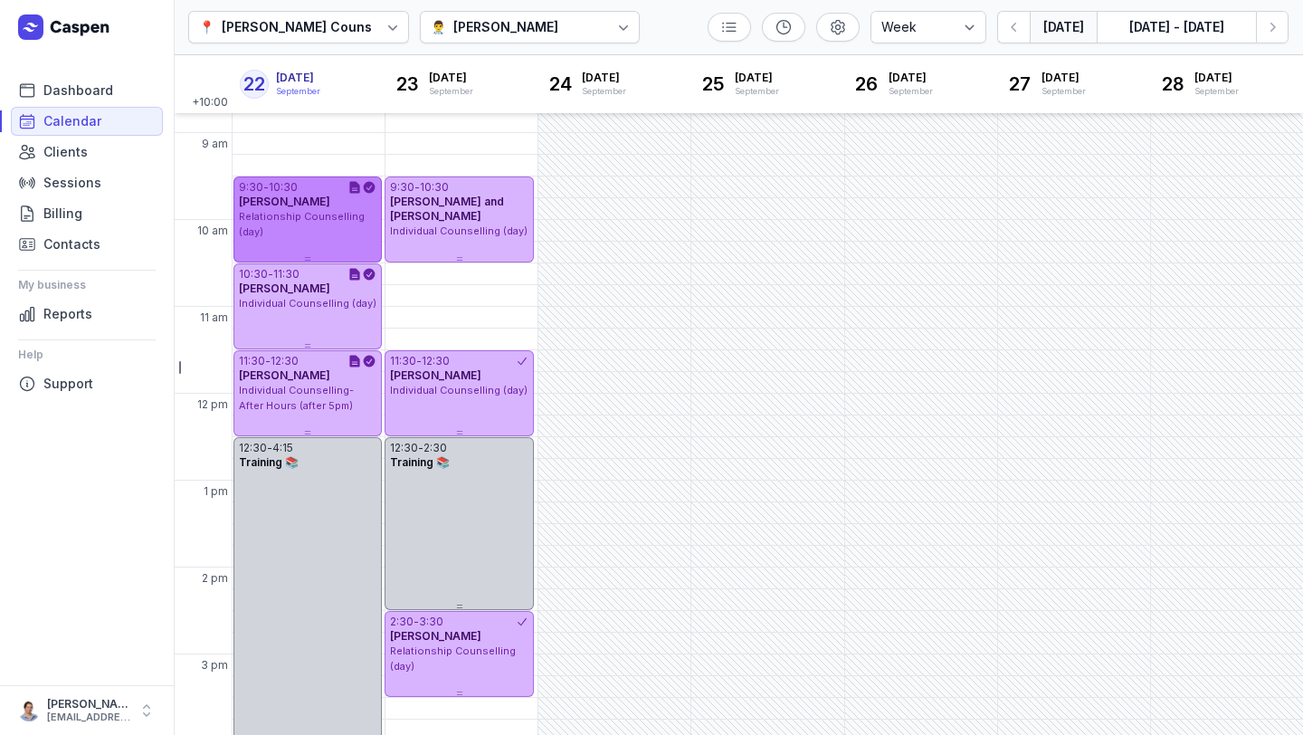
click at [319, 224] on div "Relationship Counselling (day)" at bounding box center [308, 224] width 138 height 30
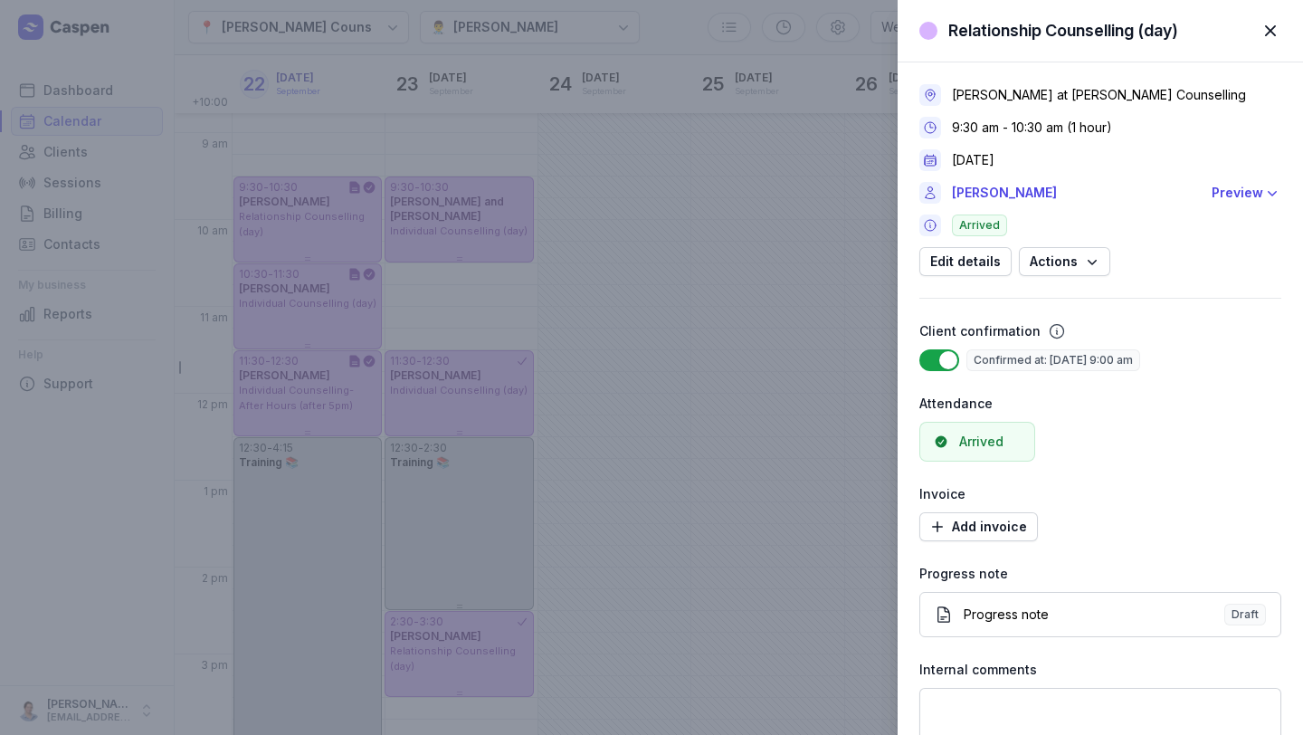
click at [1276, 35] on span "button" at bounding box center [1270, 31] width 40 height 40
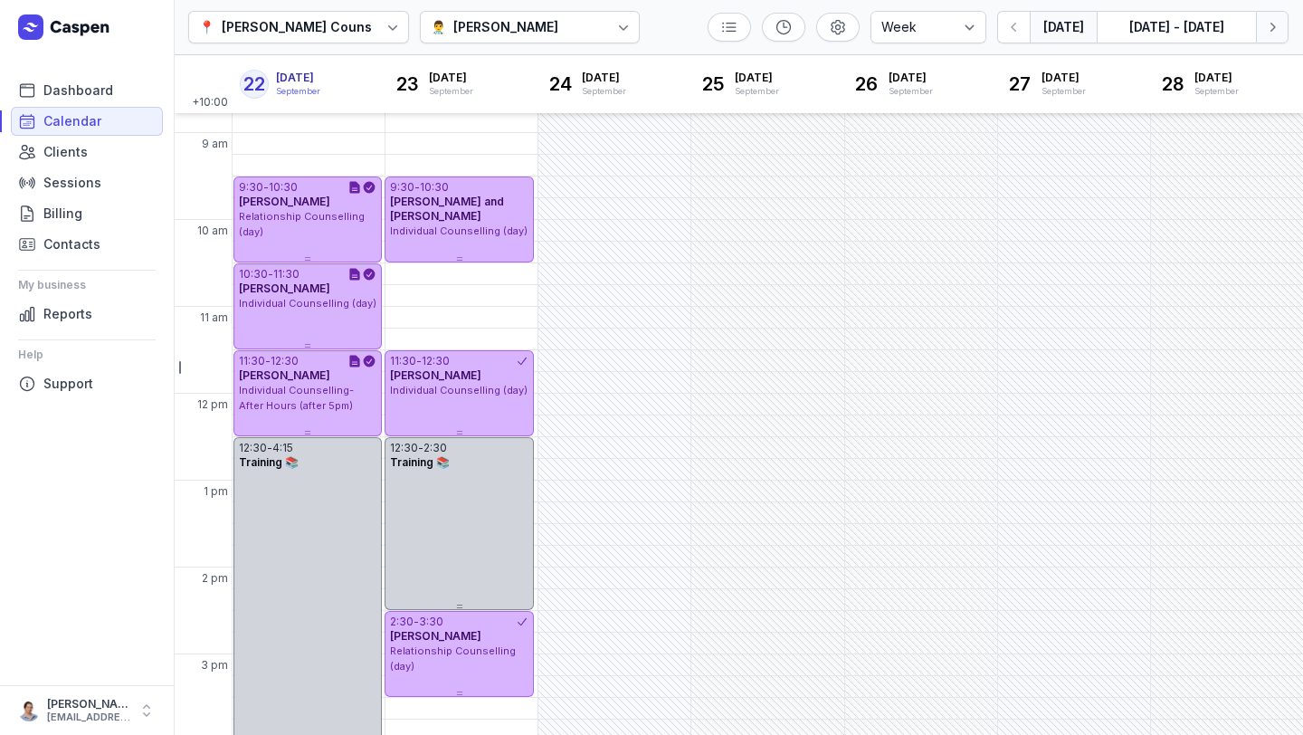
click at [1277, 37] on button "Next week" at bounding box center [1272, 27] width 33 height 33
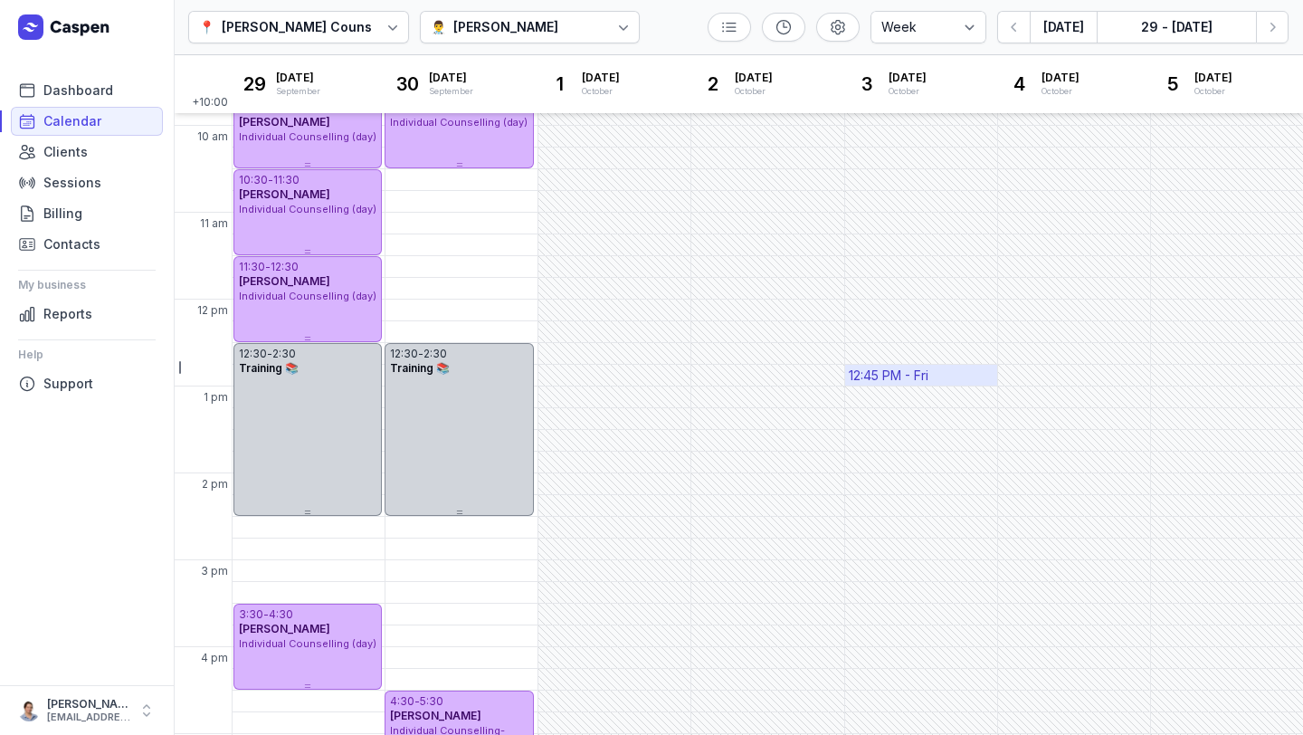
scroll to position [157, 0]
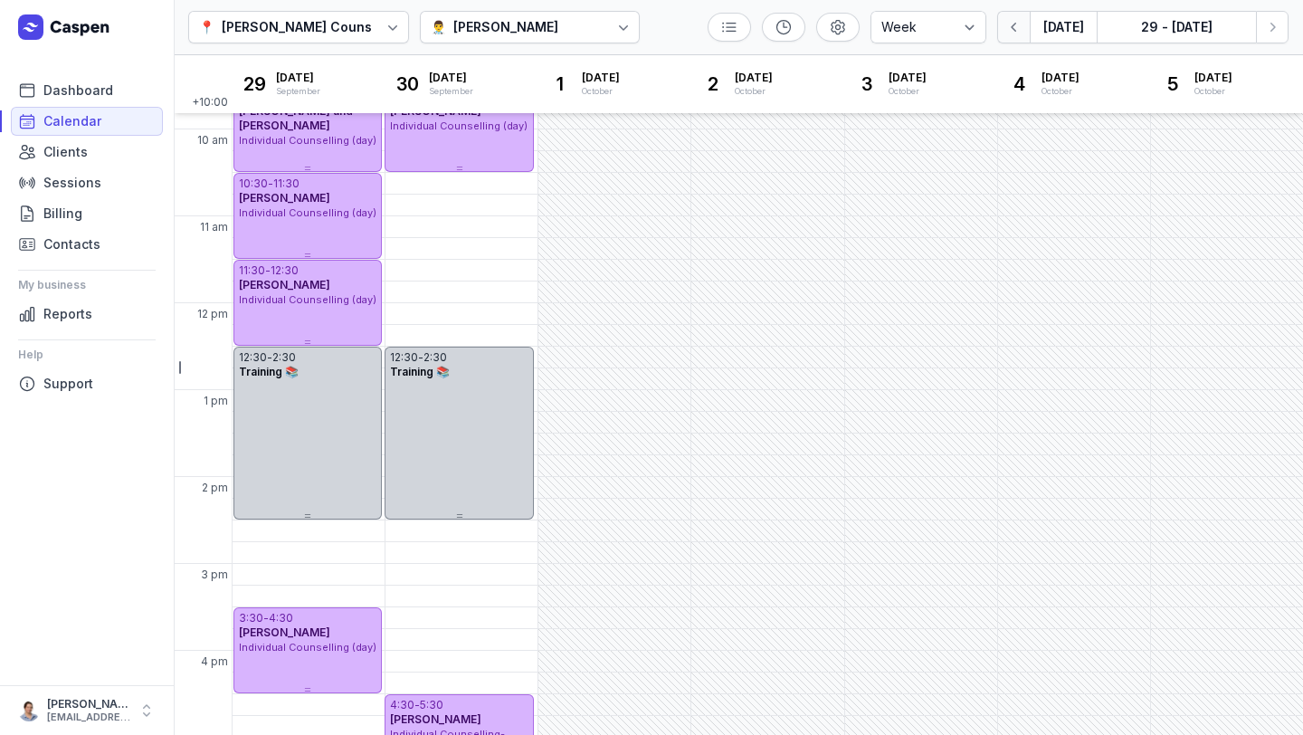
click at [1023, 24] on icon "button" at bounding box center [1014, 27] width 18 height 18
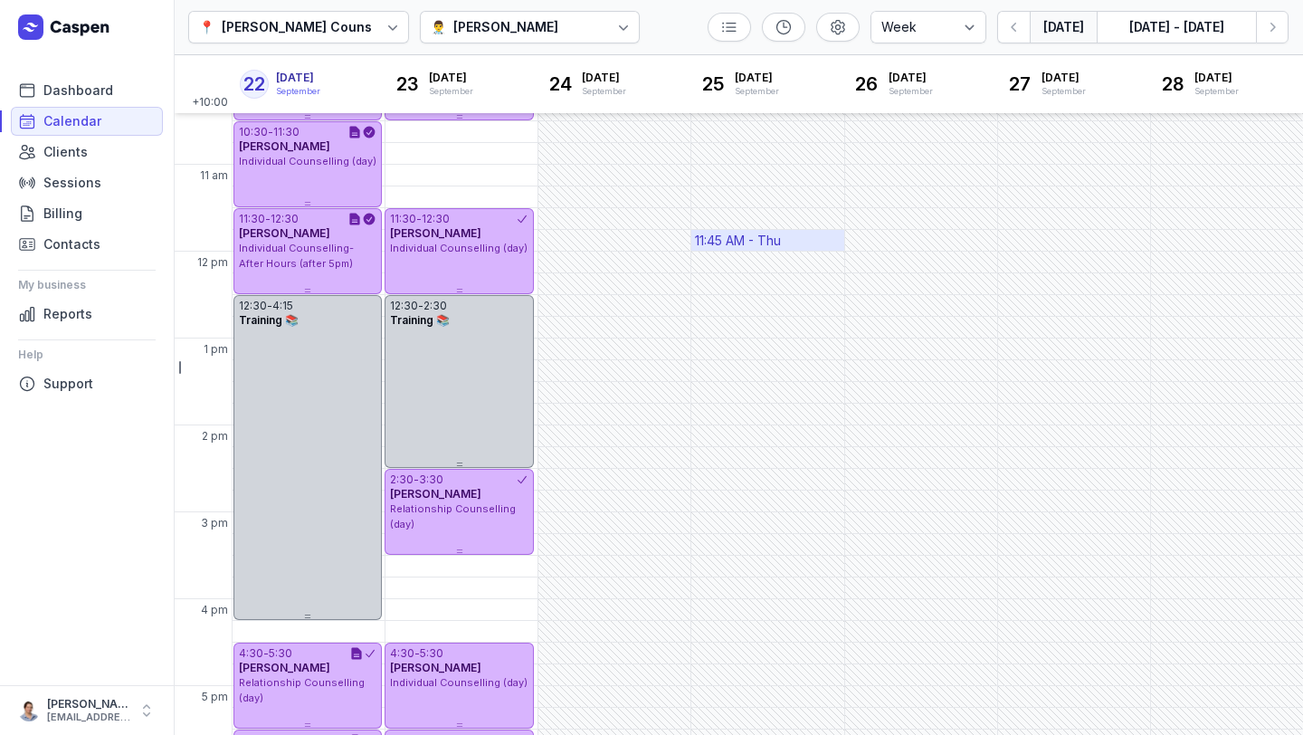
scroll to position [204, 0]
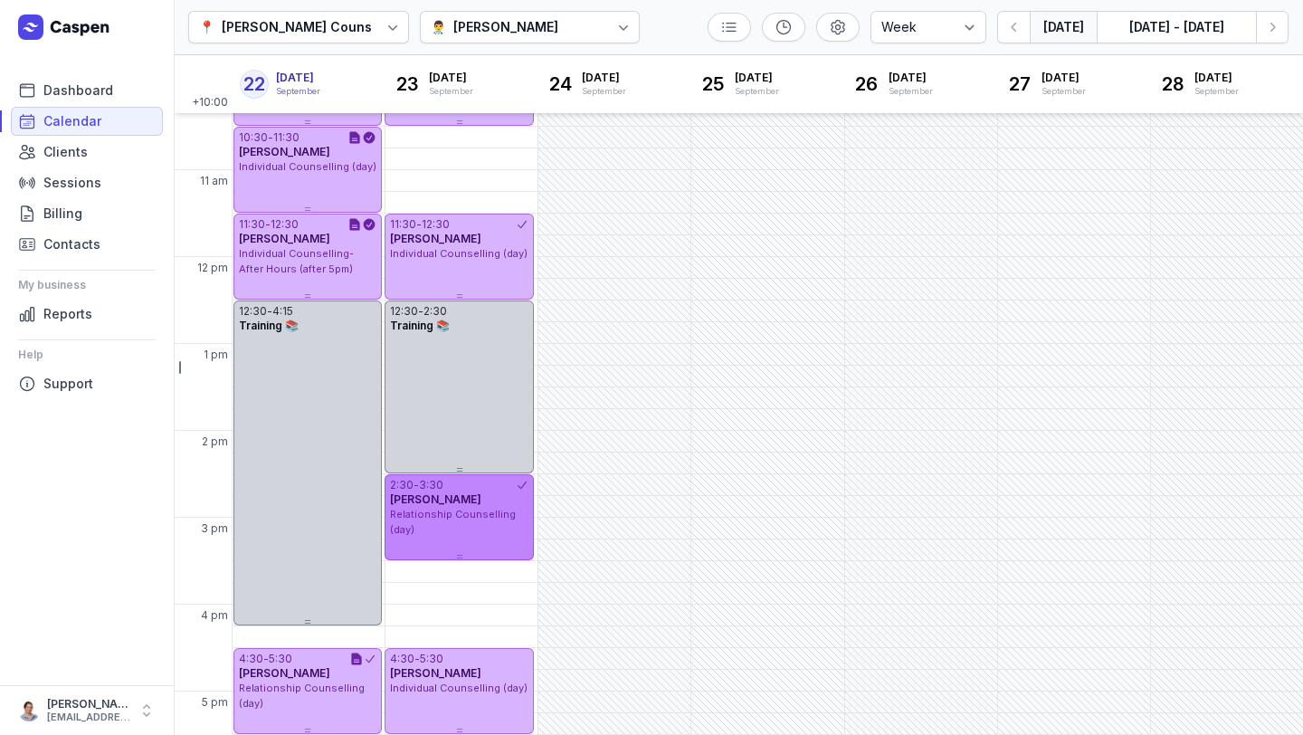
click at [484, 524] on div "Relationship Counselling (day)" at bounding box center [459, 522] width 138 height 30
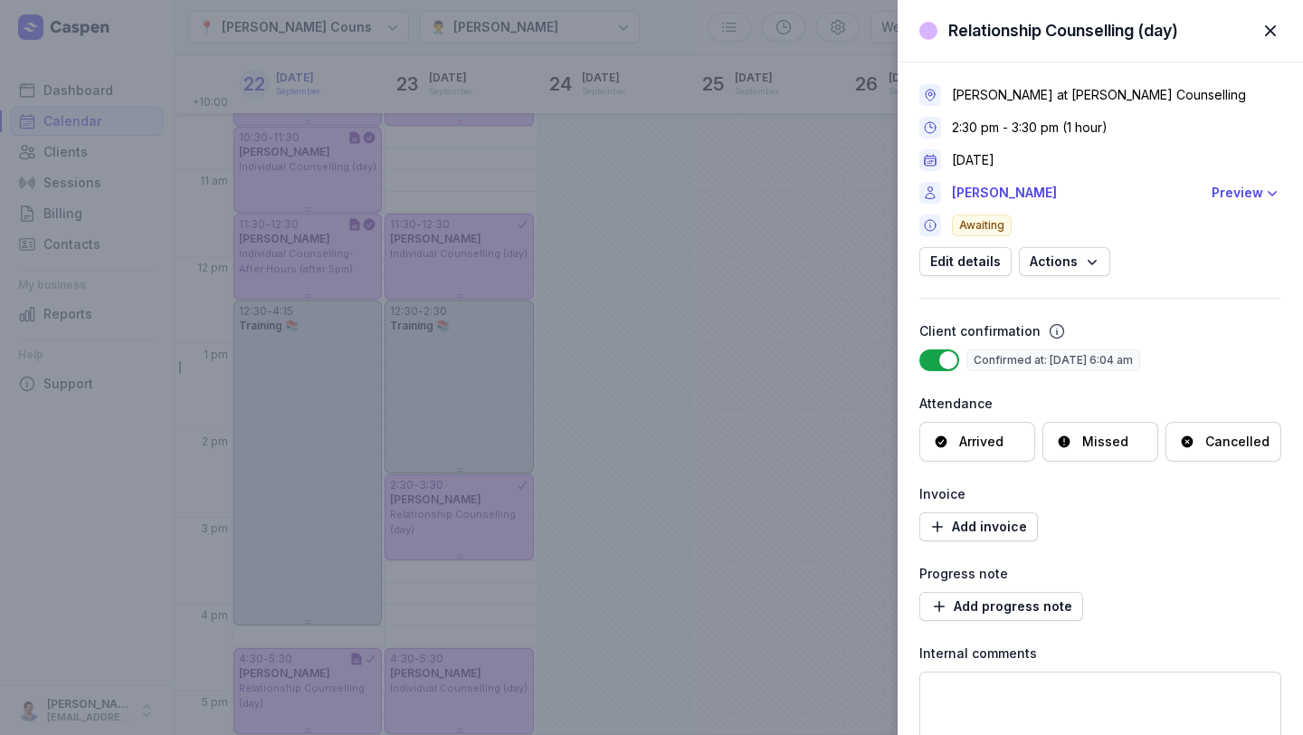
click at [1276, 30] on span "button" at bounding box center [1270, 31] width 40 height 40
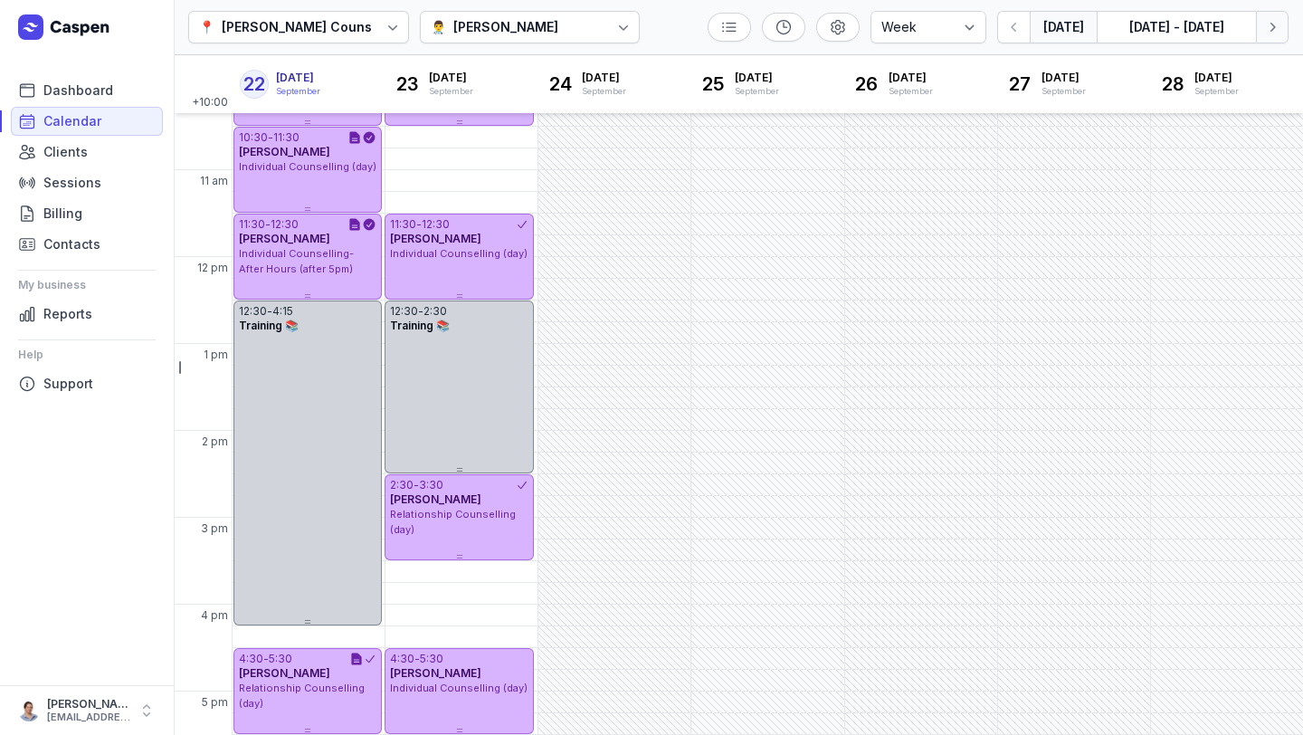
click at [1283, 43] on button "Next week" at bounding box center [1272, 27] width 33 height 33
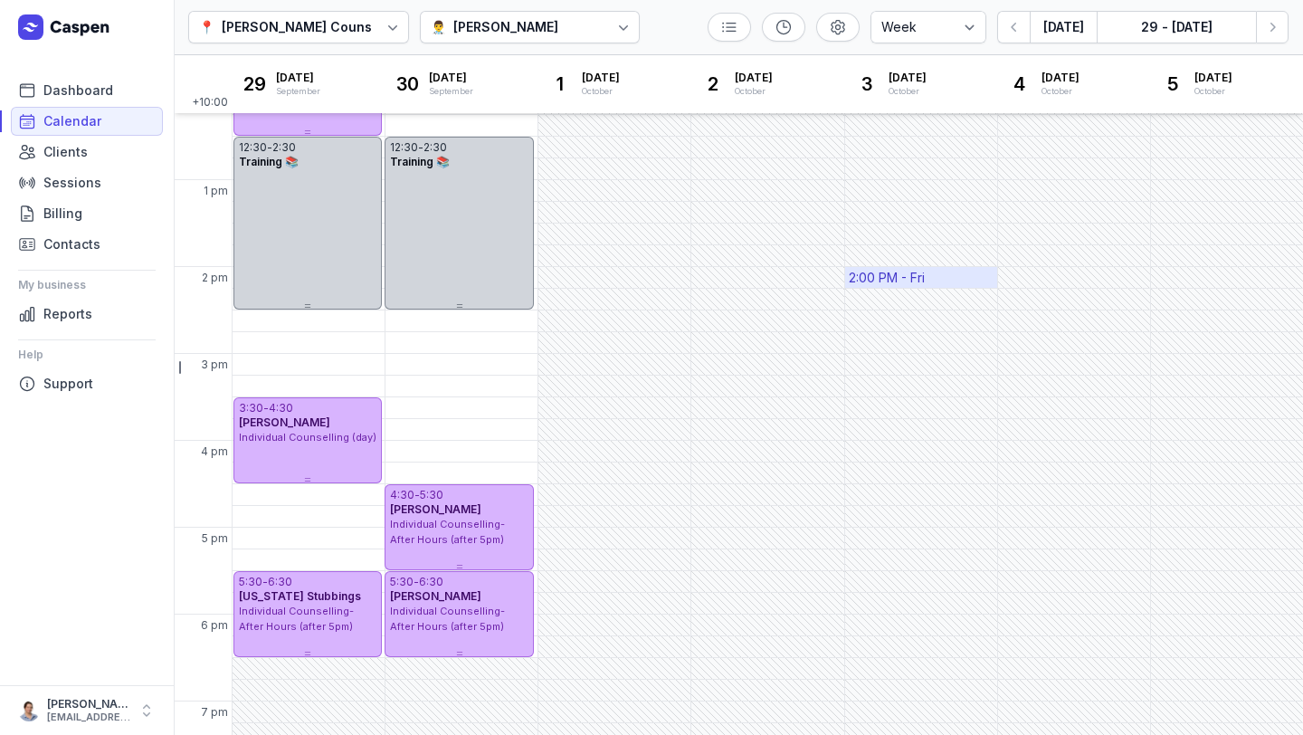
scroll to position [400, 0]
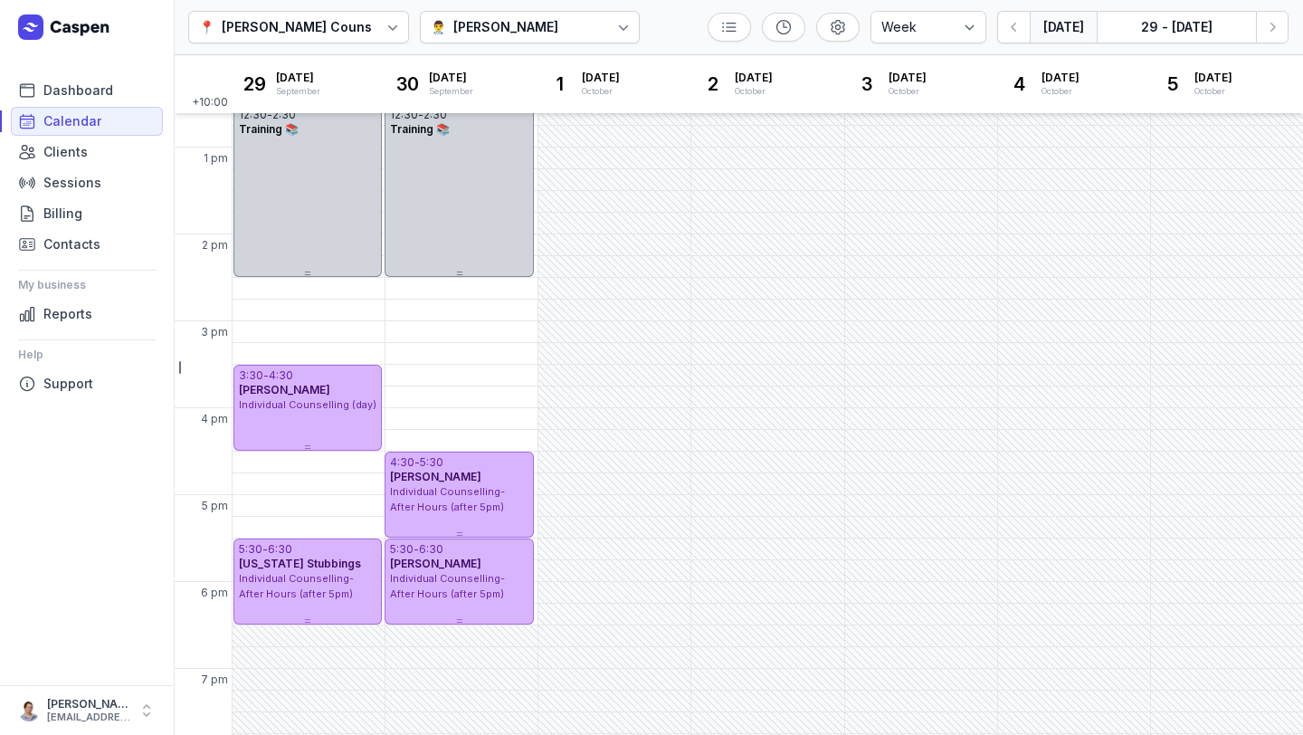
click at [1074, 37] on button "[DATE]" at bounding box center [1063, 27] width 67 height 33
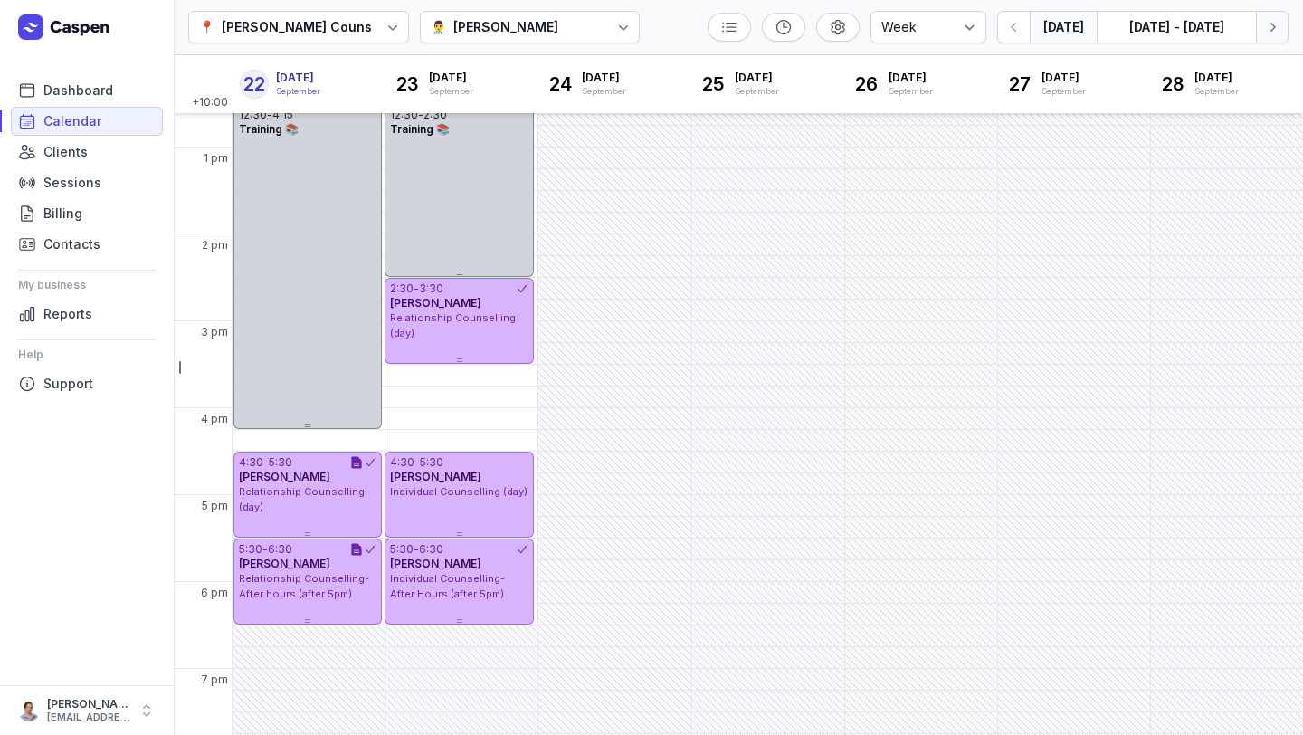
click at [1276, 29] on icon "button" at bounding box center [1272, 27] width 18 height 18
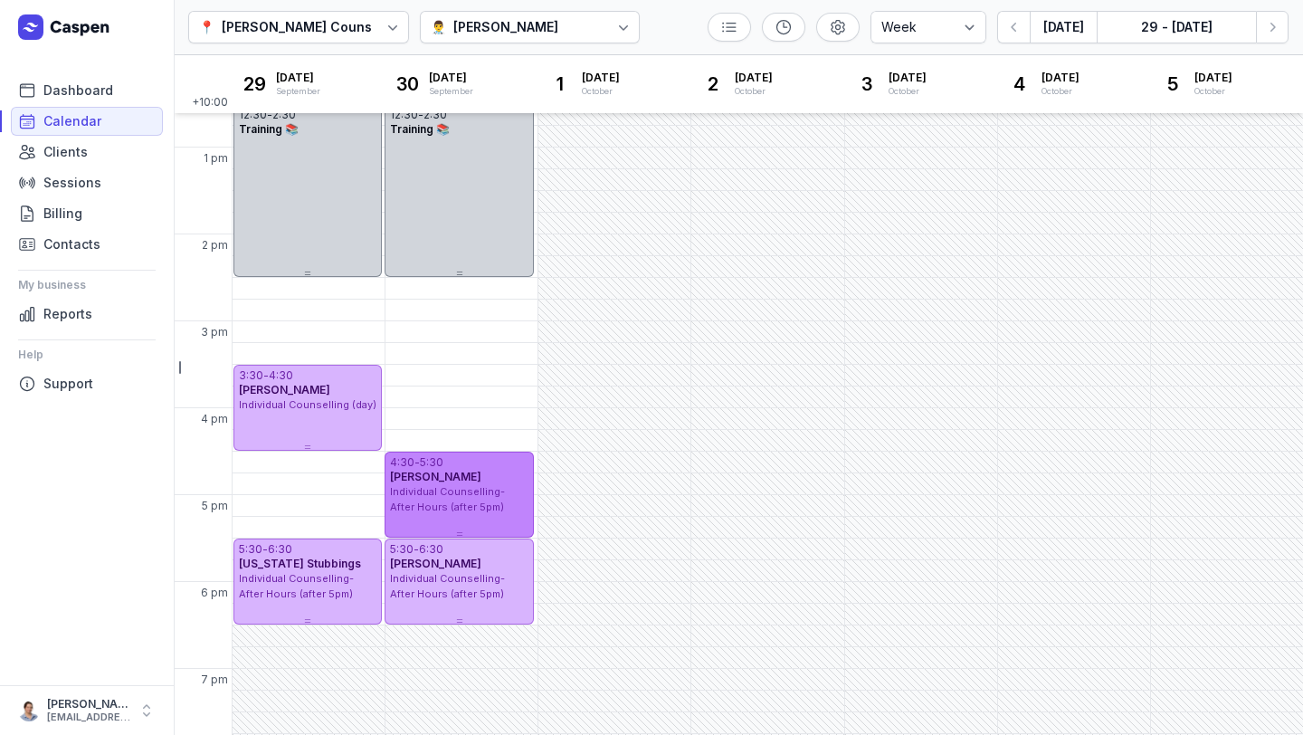
click at [476, 515] on div "4:30 - 5:30 Jack Cable Individual Counselling- After Hours (after 5pm)" at bounding box center [459, 494] width 148 height 86
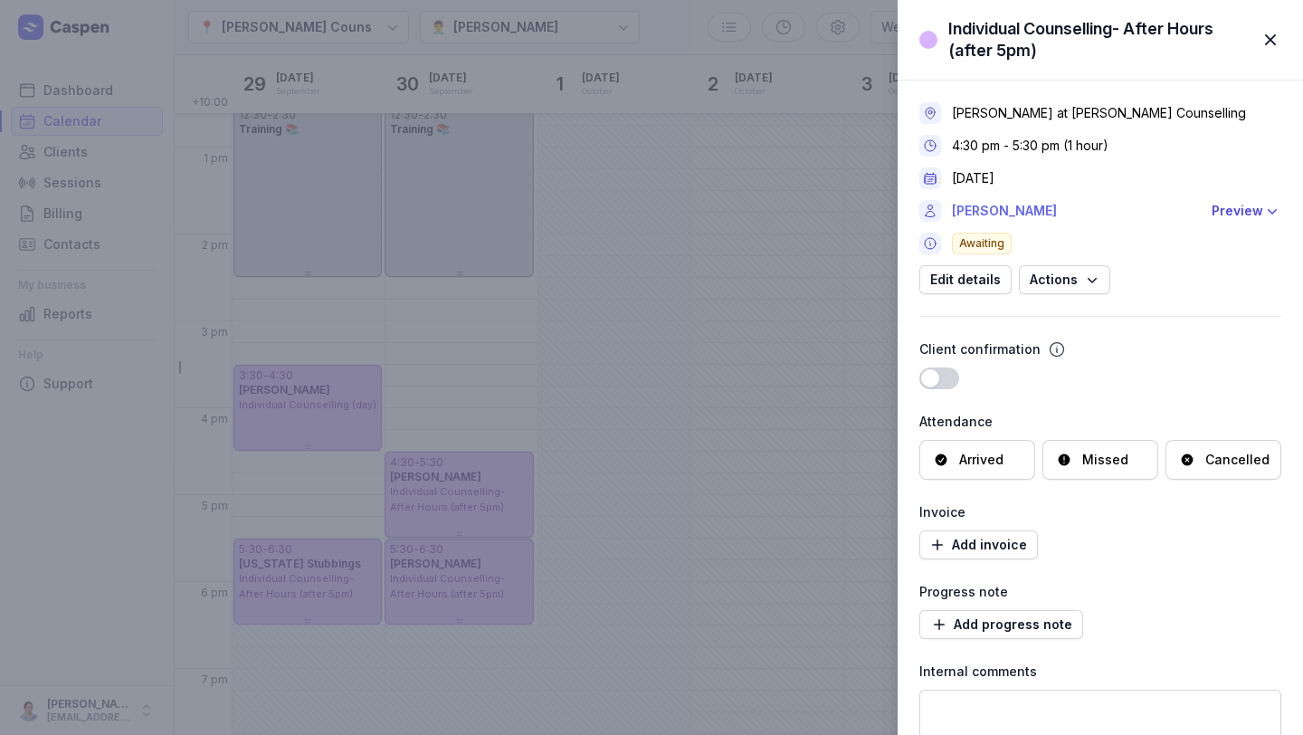
click at [991, 212] on link "[PERSON_NAME]" at bounding box center [1076, 211] width 249 height 22
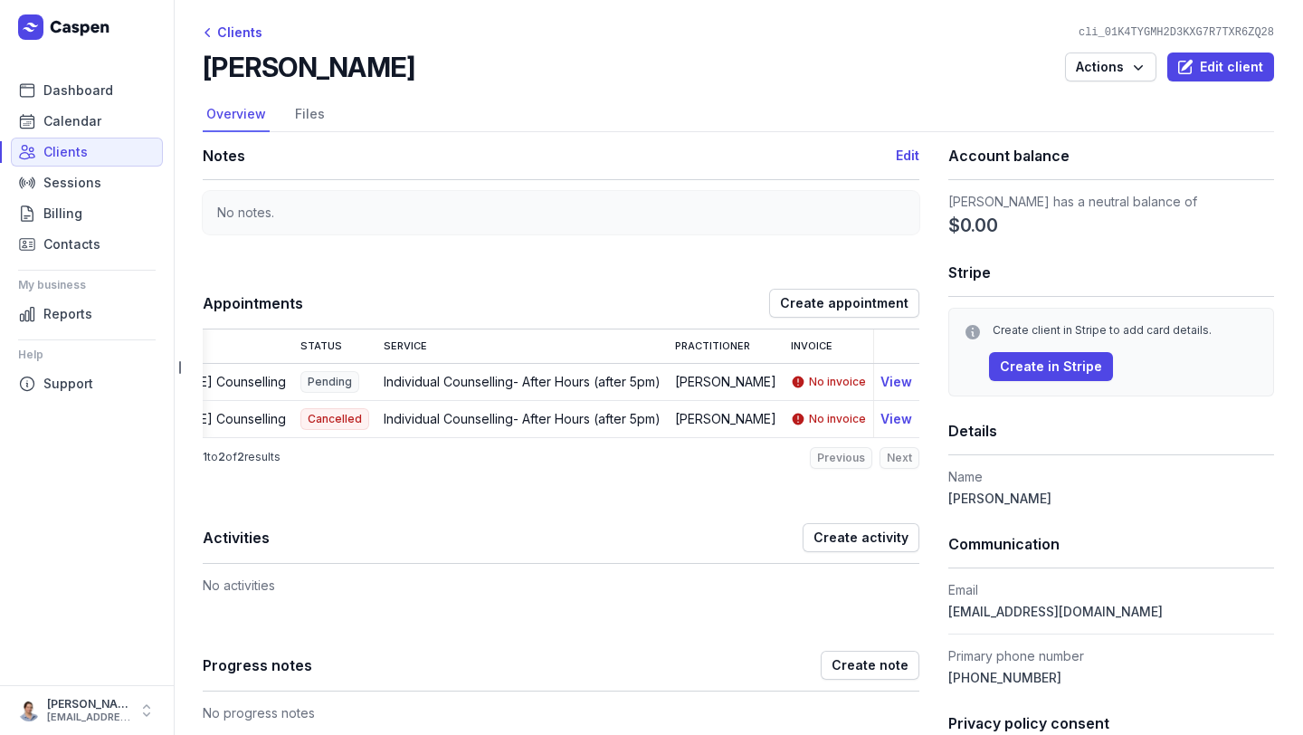
scroll to position [0, 223]
click at [886, 416] on button "View" at bounding box center [896, 419] width 32 height 22
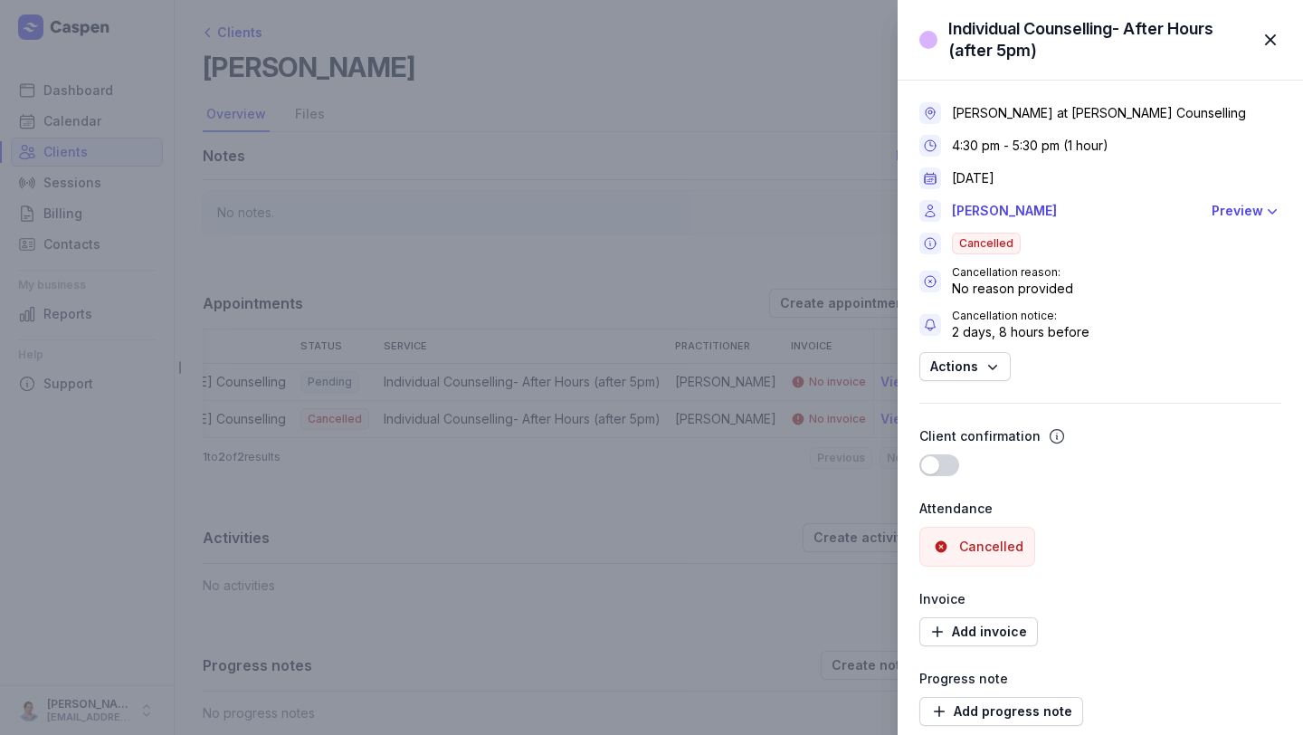
click at [1262, 43] on span "button" at bounding box center [1270, 40] width 40 height 40
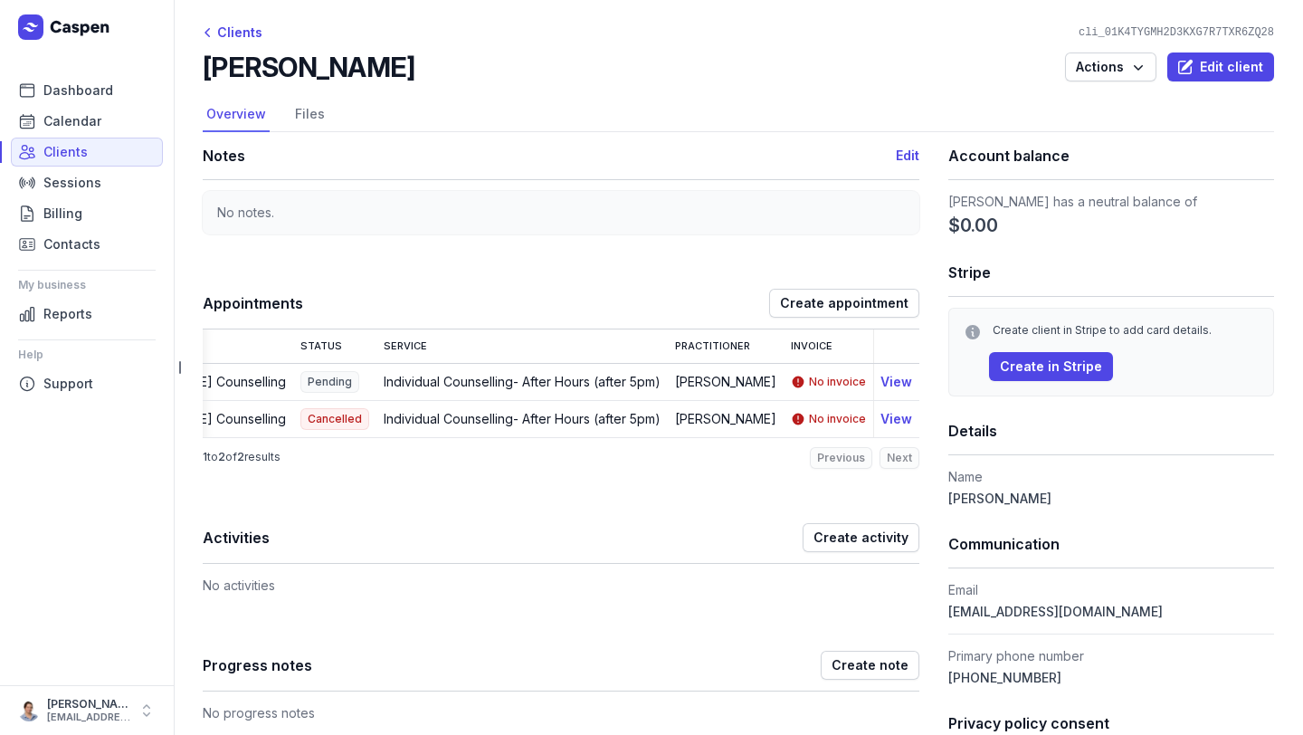
scroll to position [0, 0]
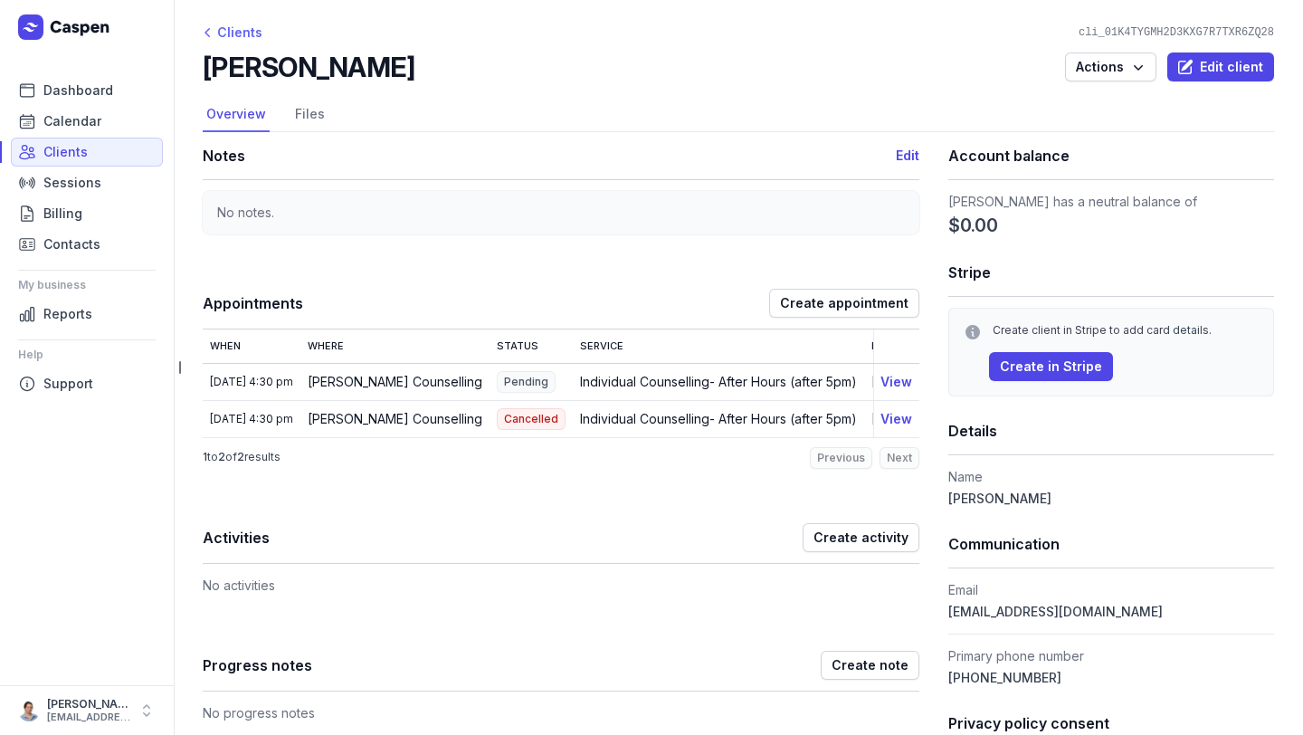
click at [211, 38] on icon at bounding box center [208, 33] width 18 height 18
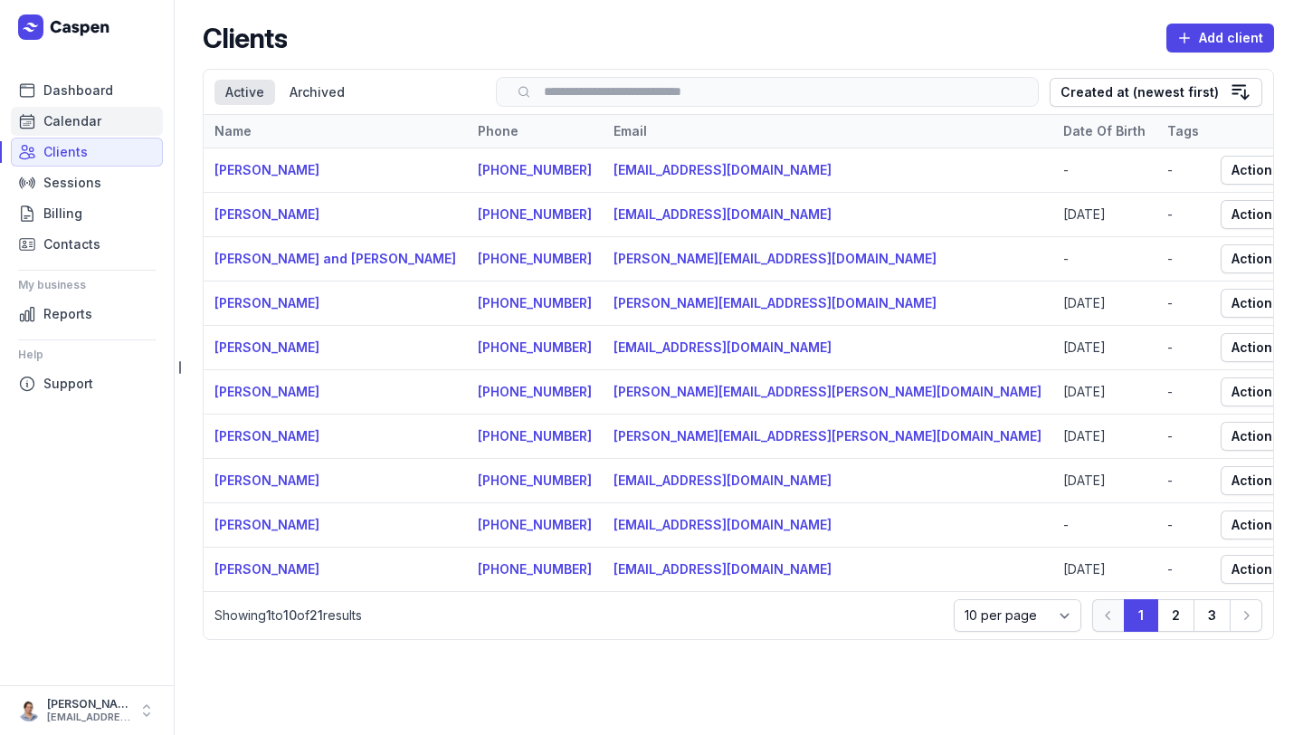
click at [66, 121] on span "Calendar" at bounding box center [72, 121] width 58 height 22
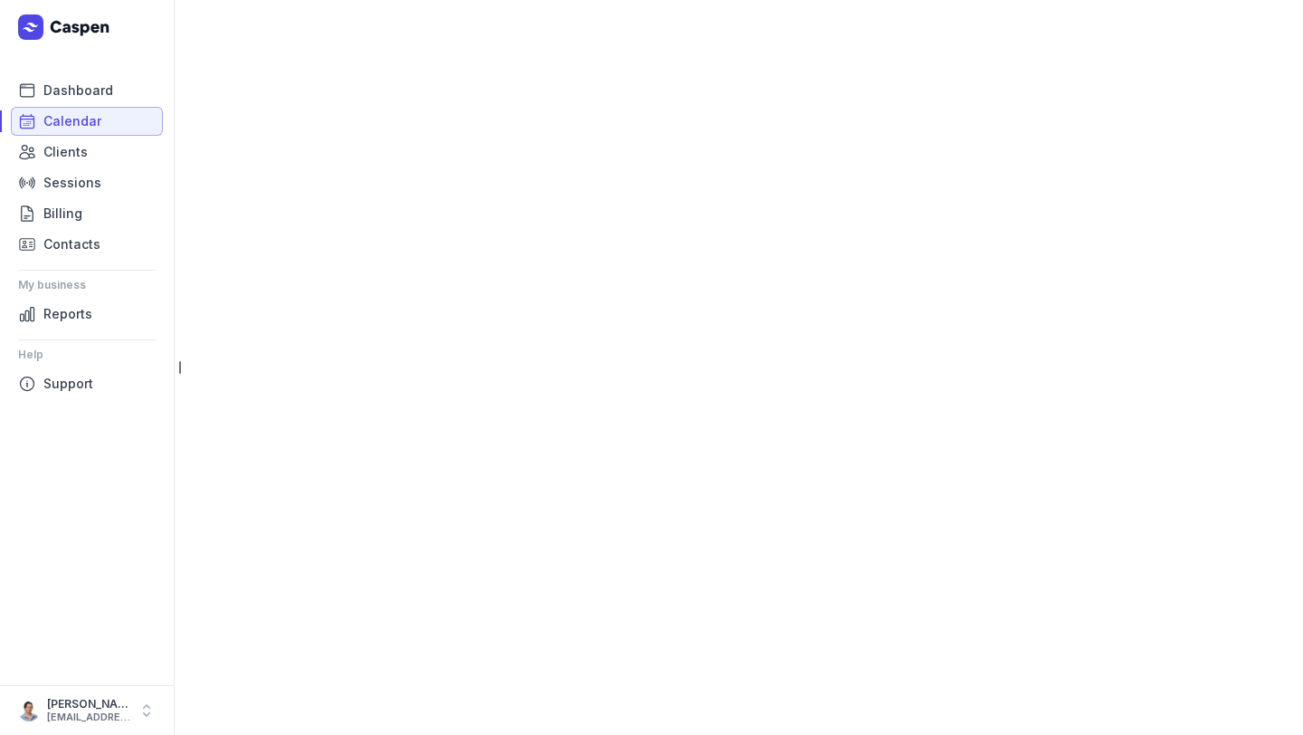
select select "week"
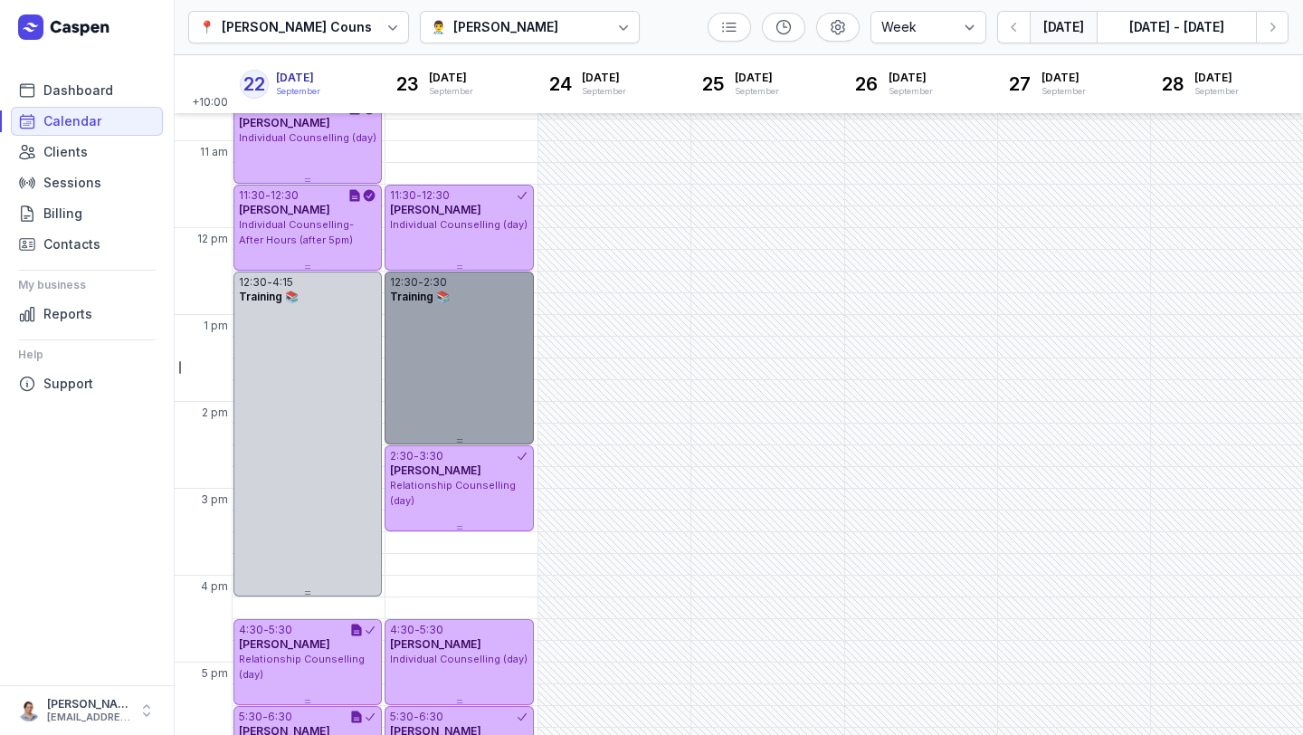
scroll to position [356, 0]
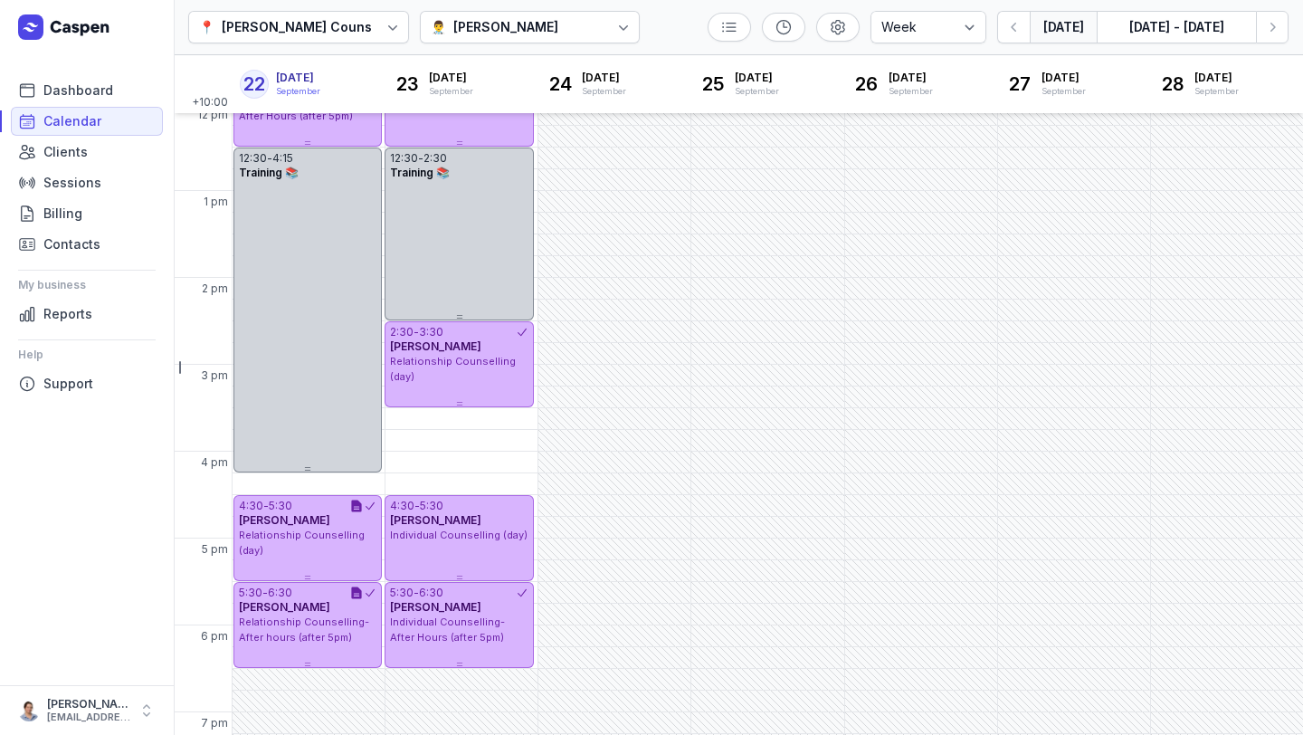
click at [614, 33] on icon at bounding box center [623, 27] width 18 height 18
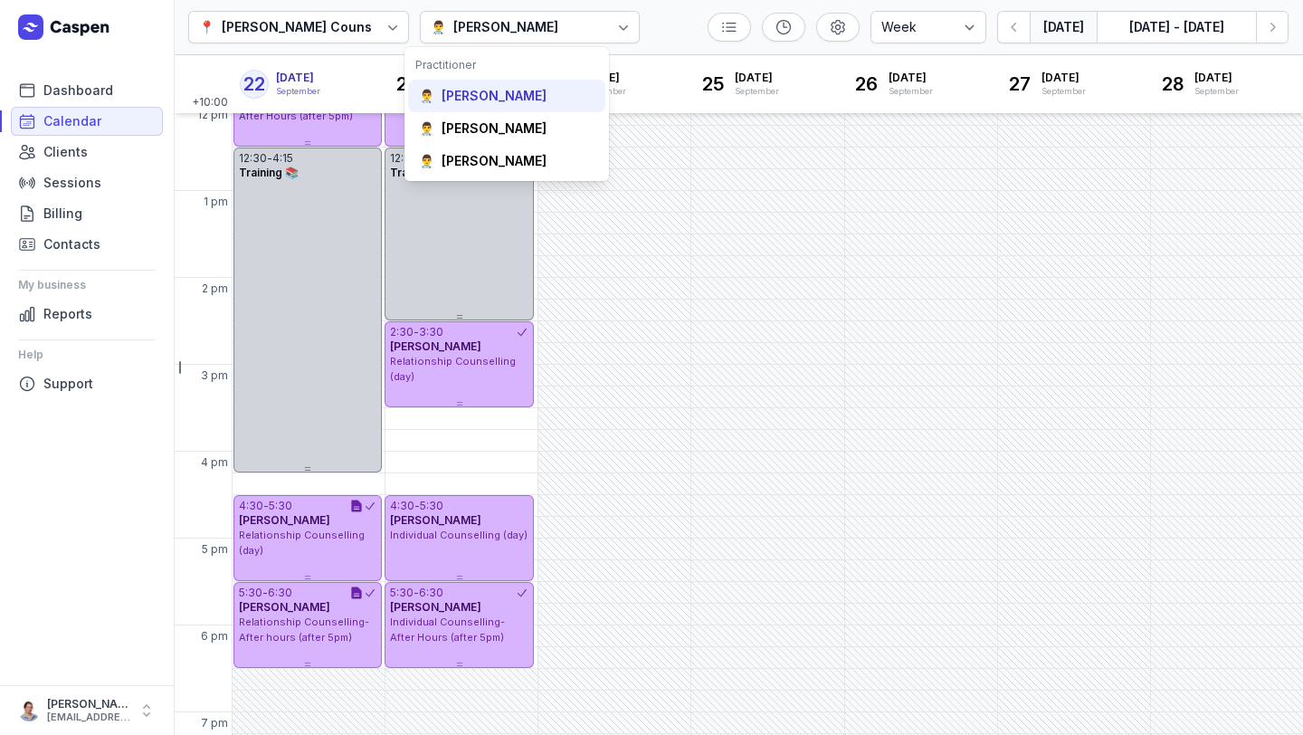
click at [504, 105] on div "👨‍⚕️ [PERSON_NAME]" at bounding box center [507, 96] width 198 height 33
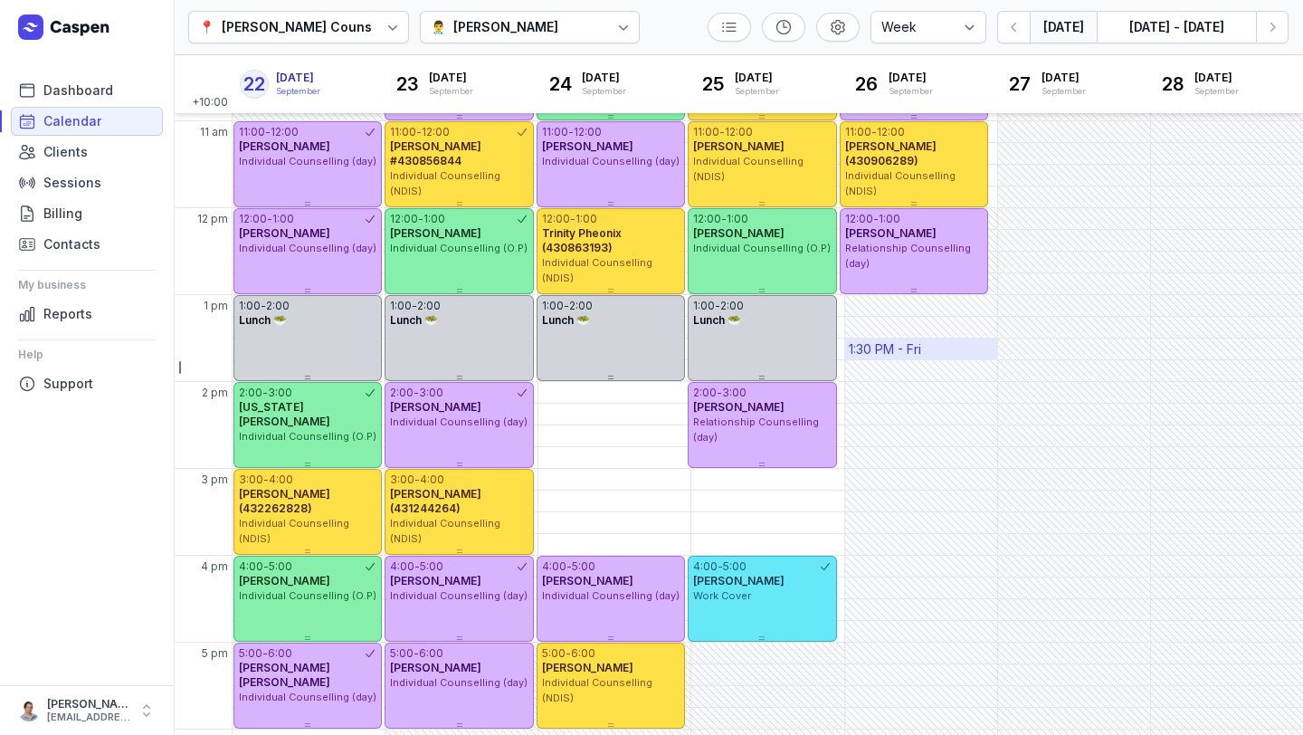
scroll to position [281, 0]
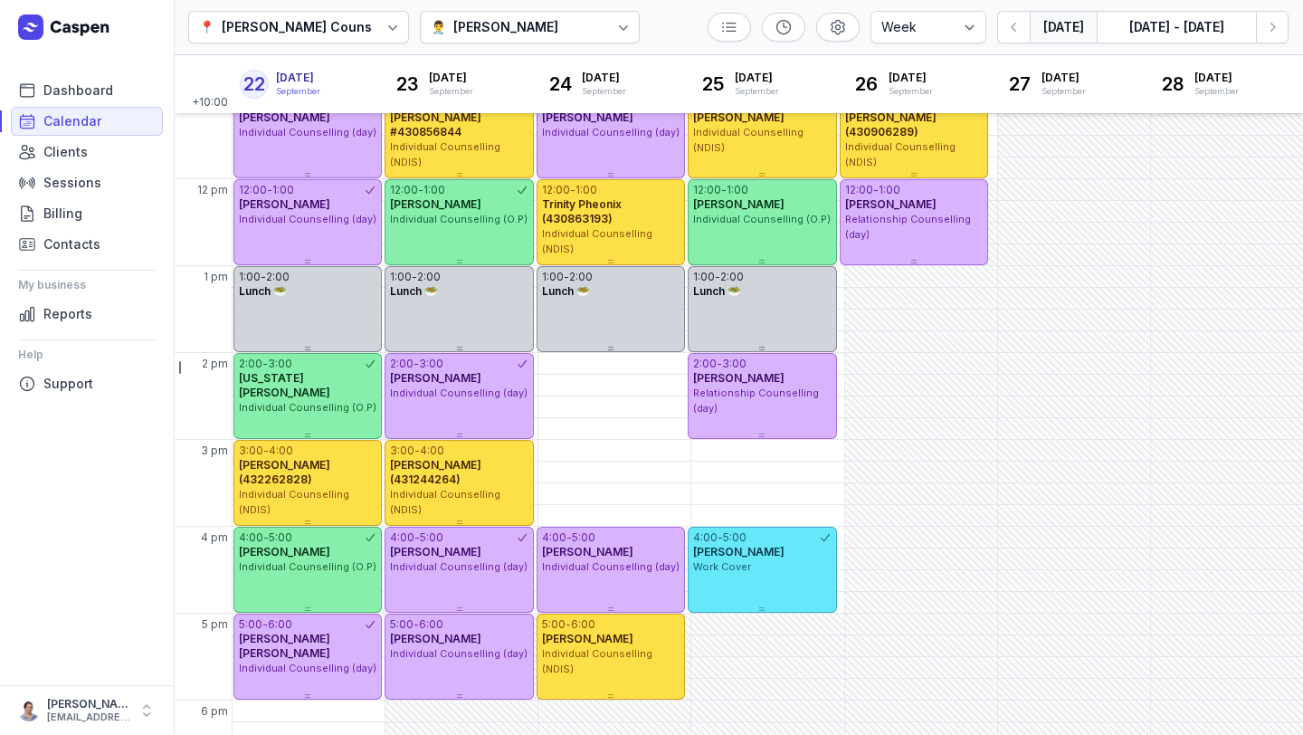
click at [614, 25] on icon at bounding box center [623, 27] width 18 height 18
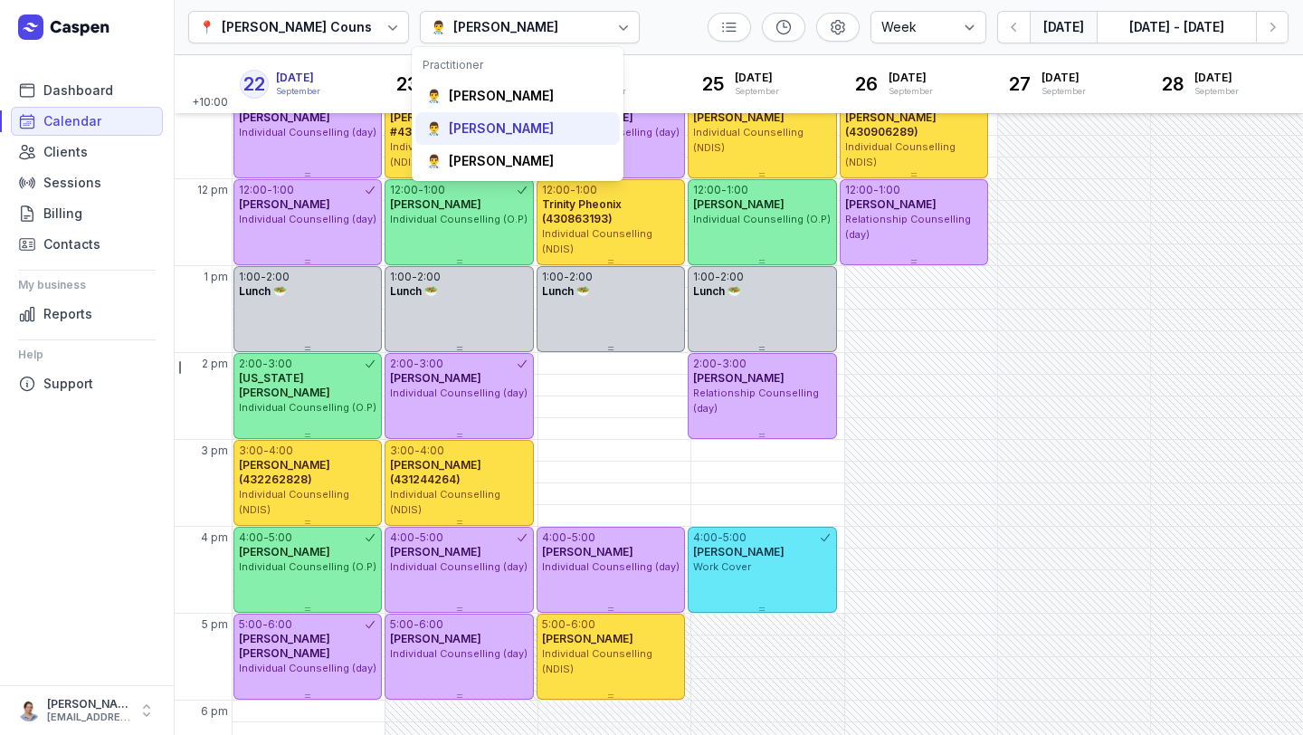
click at [519, 133] on div "[PERSON_NAME]" at bounding box center [501, 128] width 105 height 18
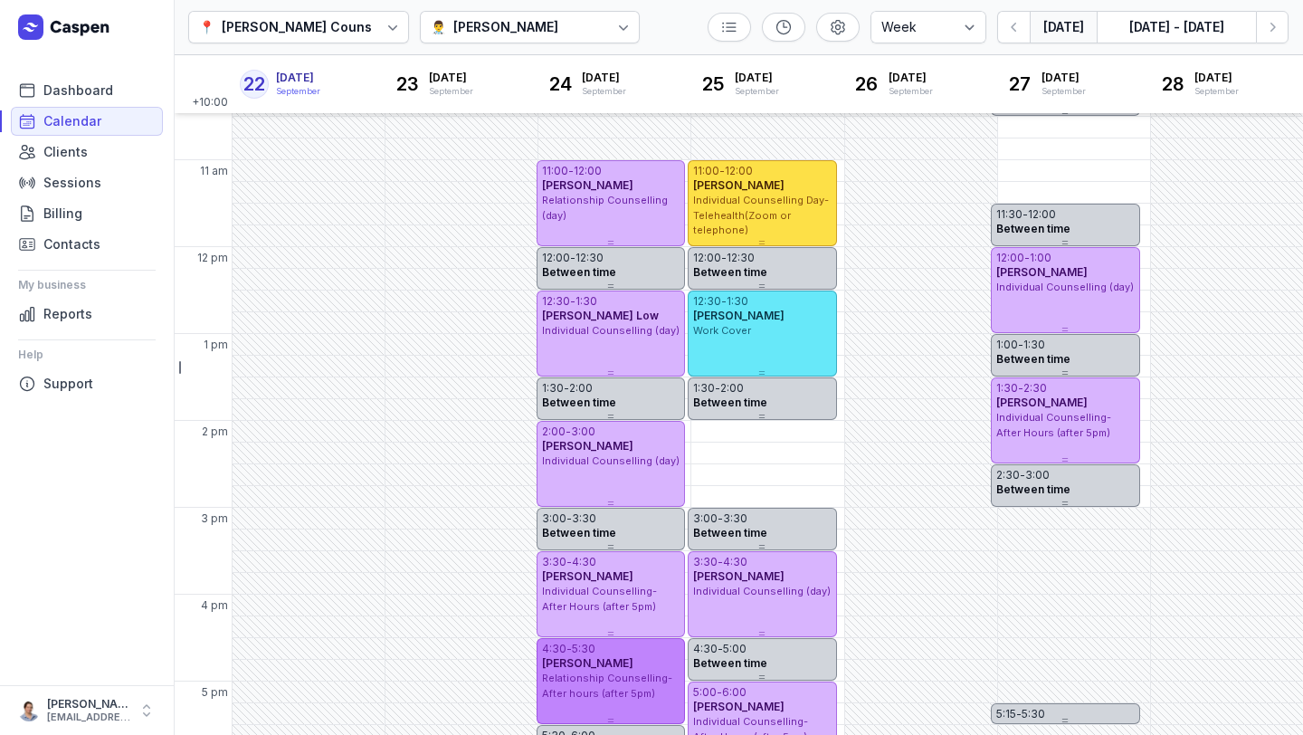
scroll to position [232, 0]
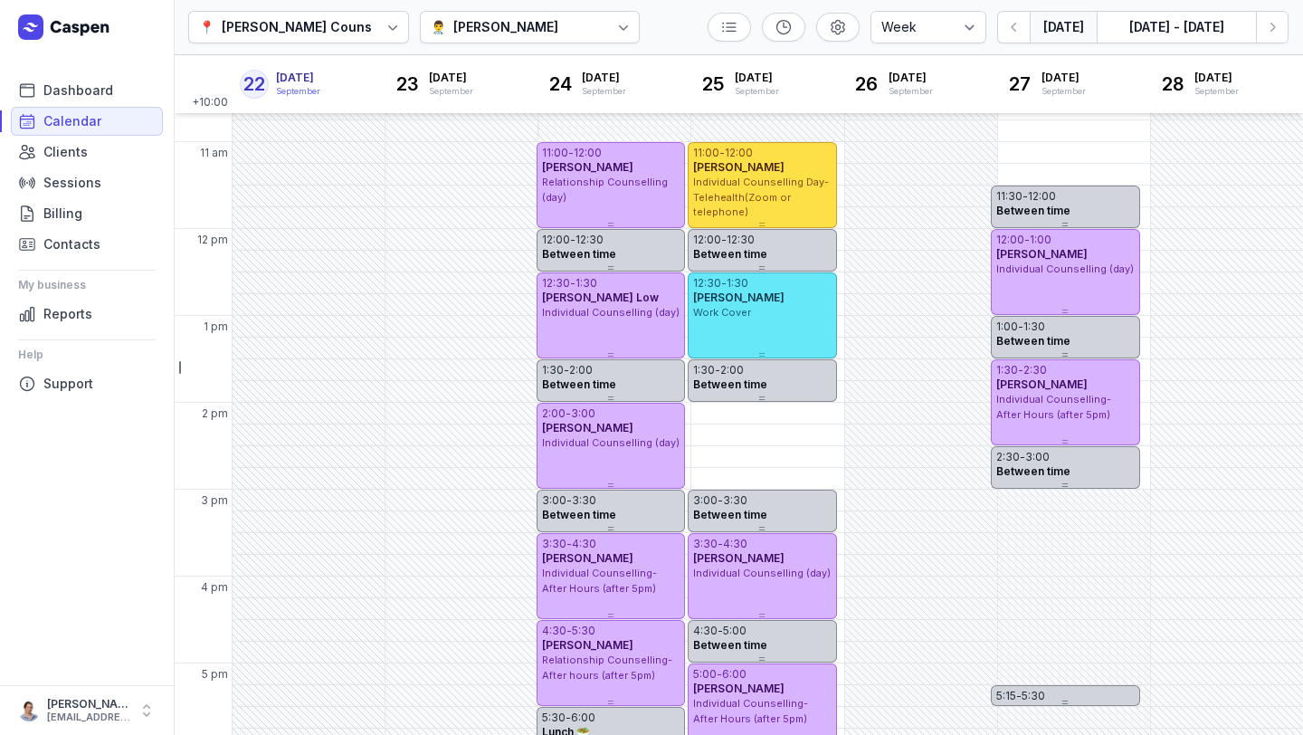
click at [614, 33] on icon at bounding box center [623, 27] width 18 height 18
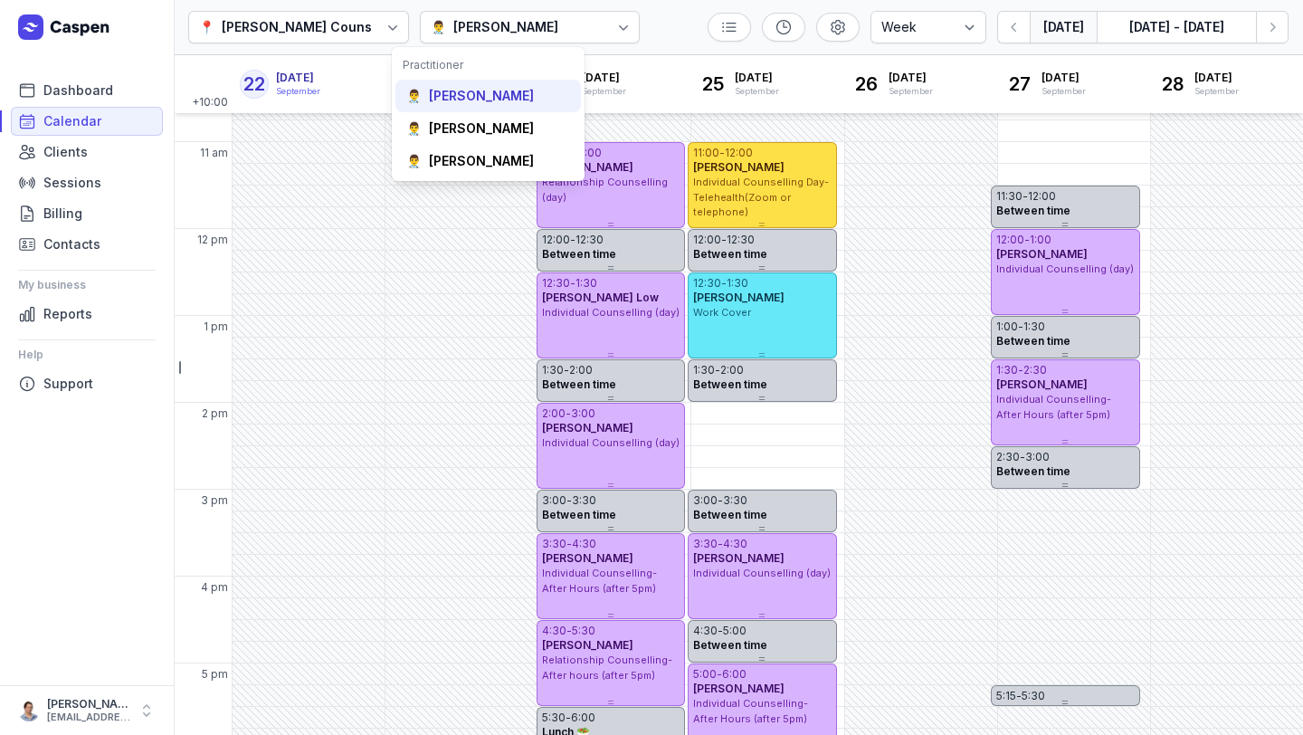
click at [483, 90] on div "[PERSON_NAME]" at bounding box center [481, 96] width 105 height 18
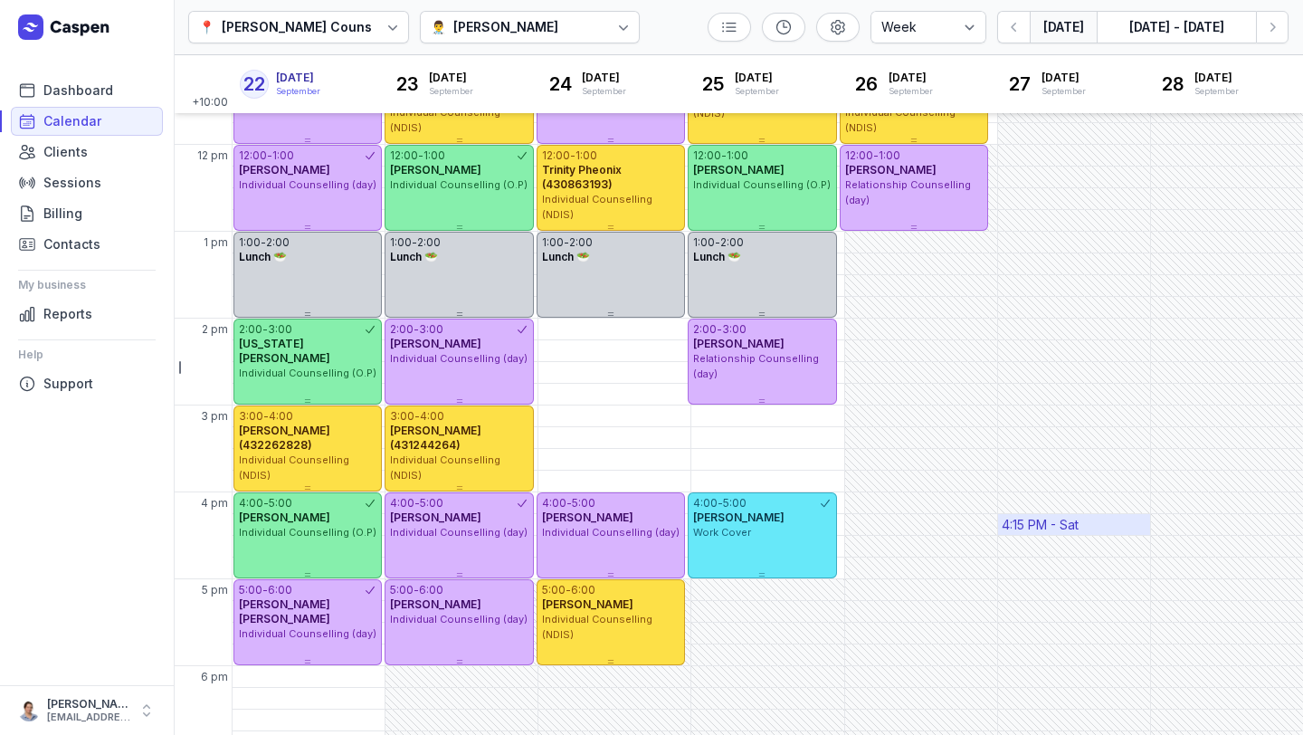
scroll to position [337, 0]
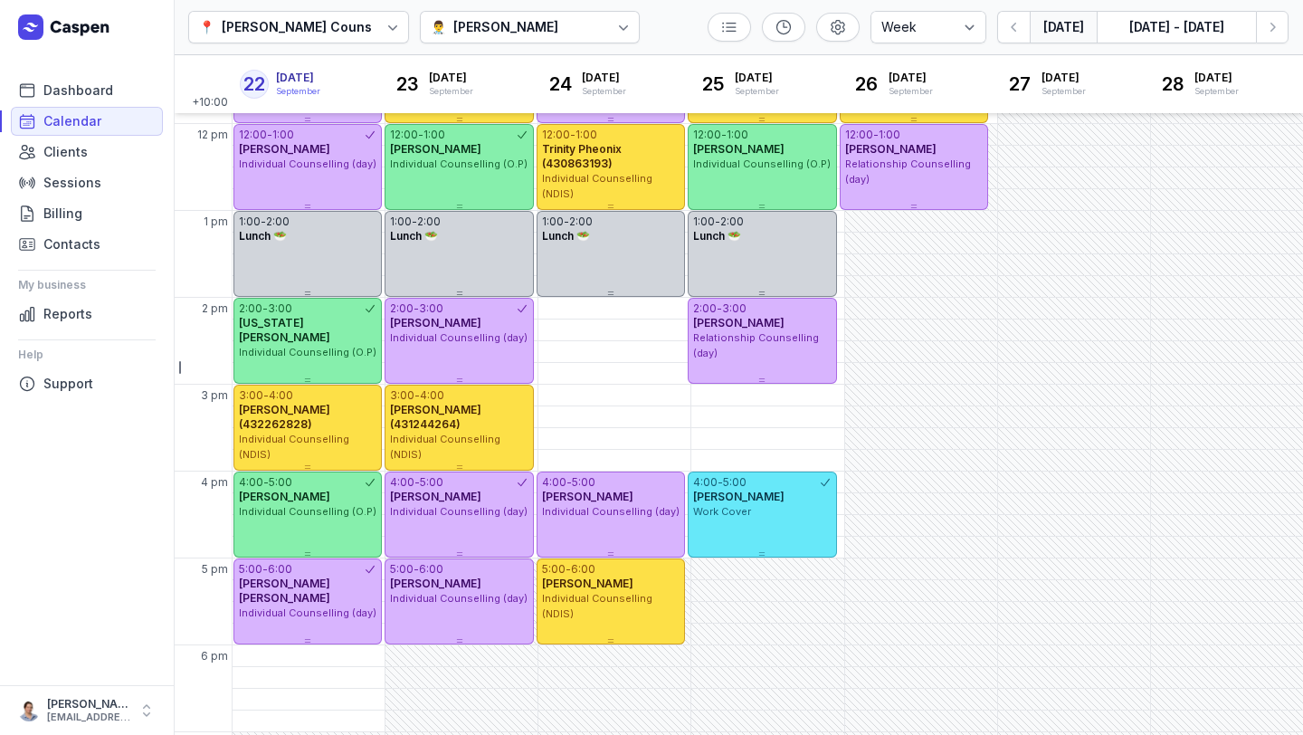
click at [614, 28] on icon at bounding box center [623, 27] width 18 height 18
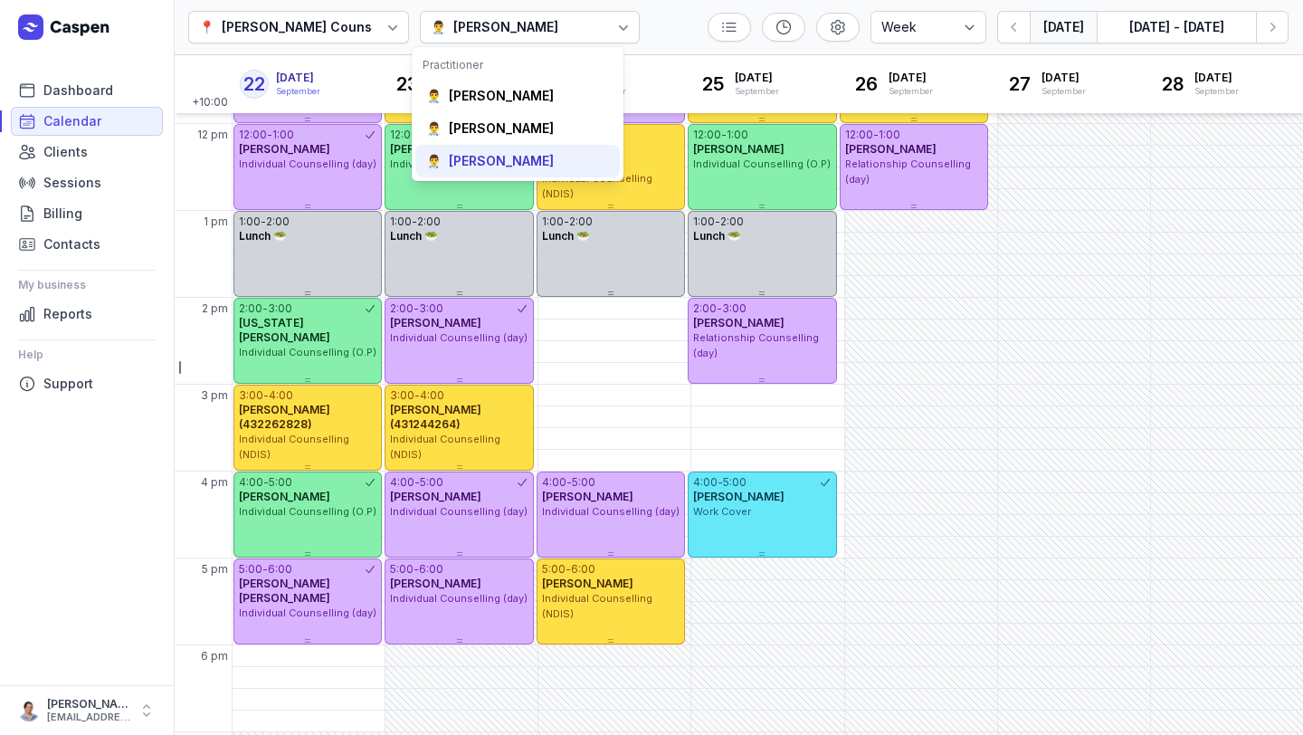
click at [507, 161] on div "[PERSON_NAME]" at bounding box center [501, 161] width 105 height 18
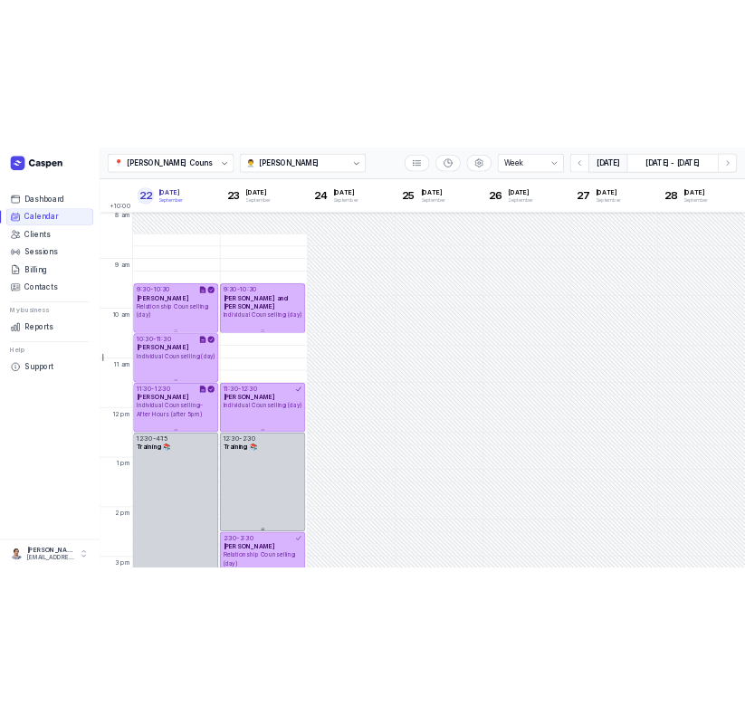
scroll to position [9, 0]
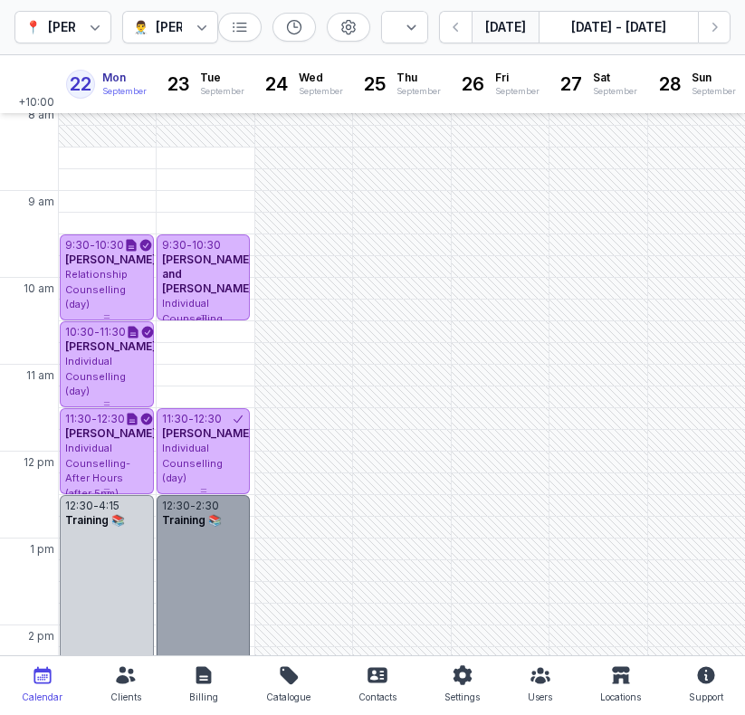
click at [195, 555] on div "12:30 - 2:30 Training 📚" at bounding box center [204, 581] width 94 height 173
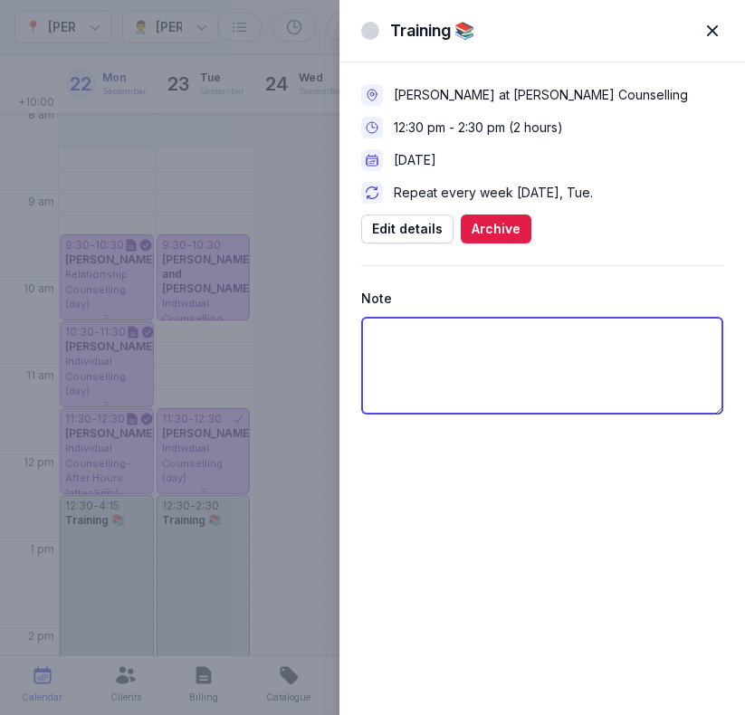
click at [518, 370] on textarea at bounding box center [542, 366] width 362 height 98
type textarea "review notes TP for M&KN;[PERSON_NAME];[PERSON_NAME]"
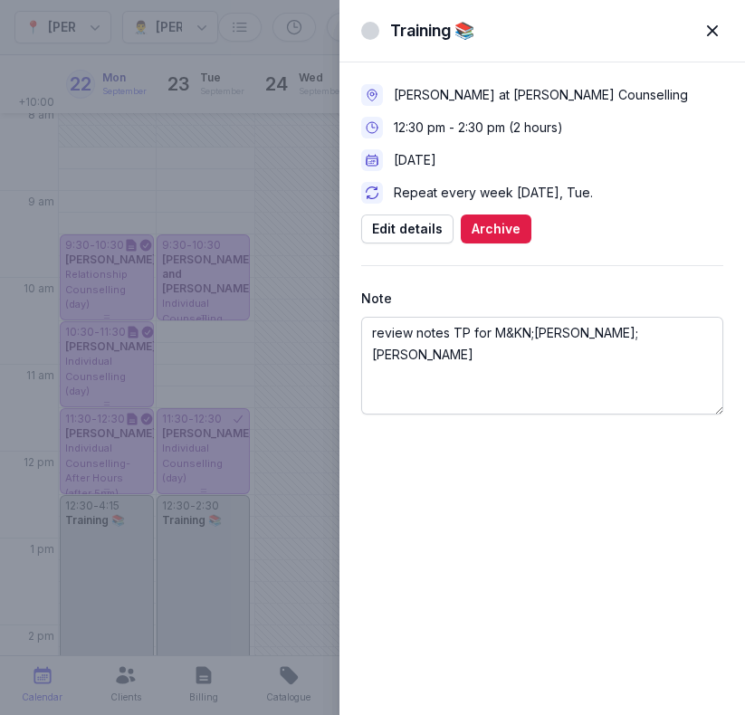
click at [712, 36] on span "button" at bounding box center [712, 31] width 40 height 40
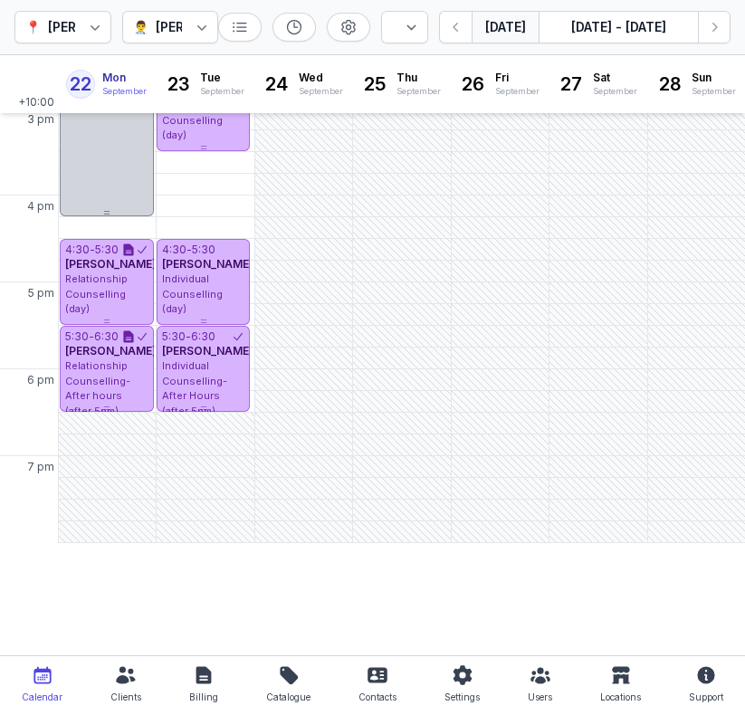
scroll to position [611, 0]
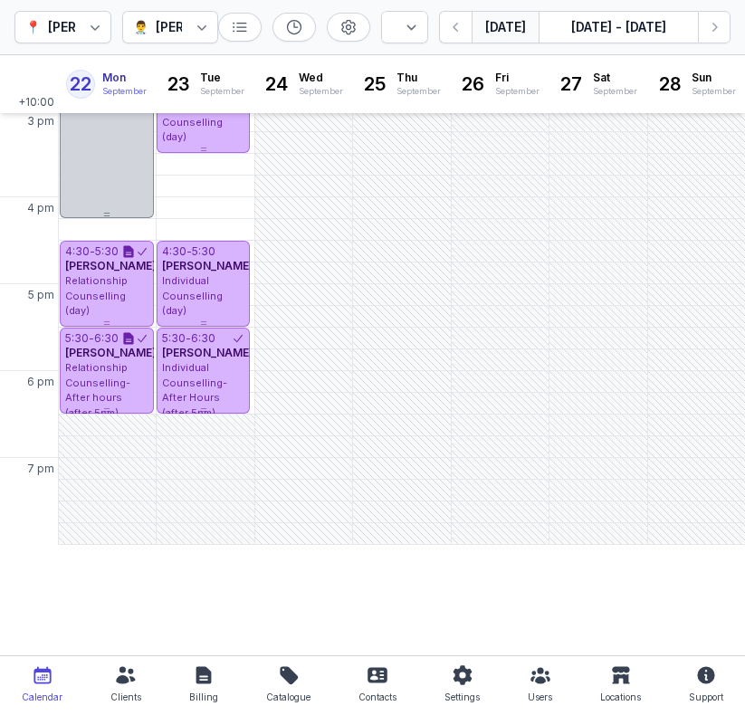
click at [376, 20] on div "Day 3 days Work week Week [DATE] [DATE] - [DATE] Next week" at bounding box center [474, 27] width 512 height 33
